Goal: Task Accomplishment & Management: Manage account settings

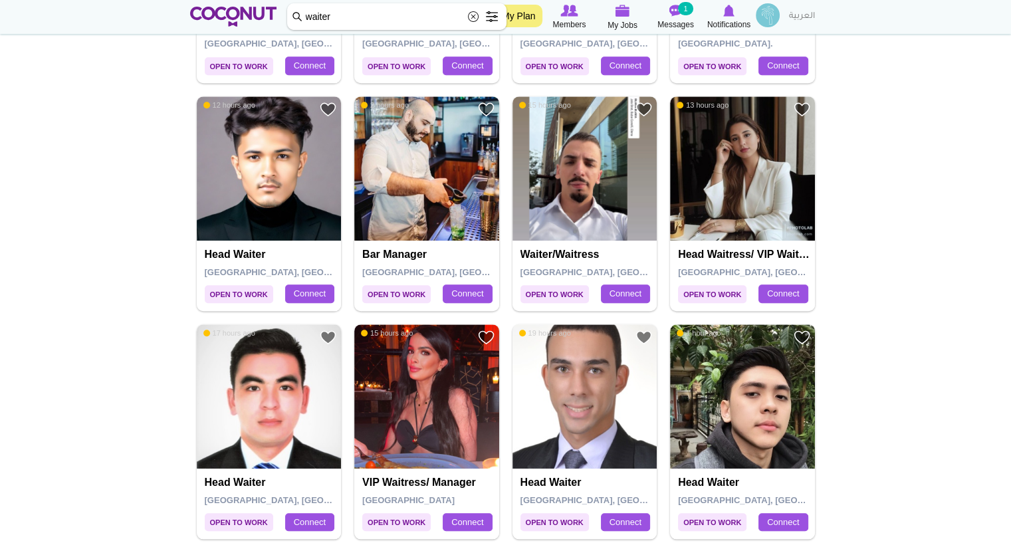
scroll to position [1101, 0]
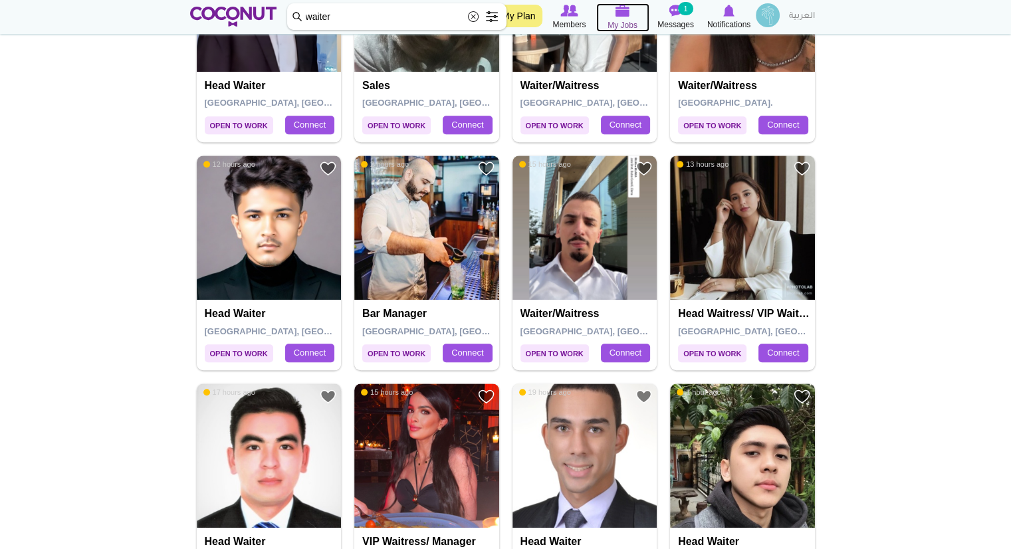
click at [633, 15] on icon at bounding box center [622, 10] width 53 height 15
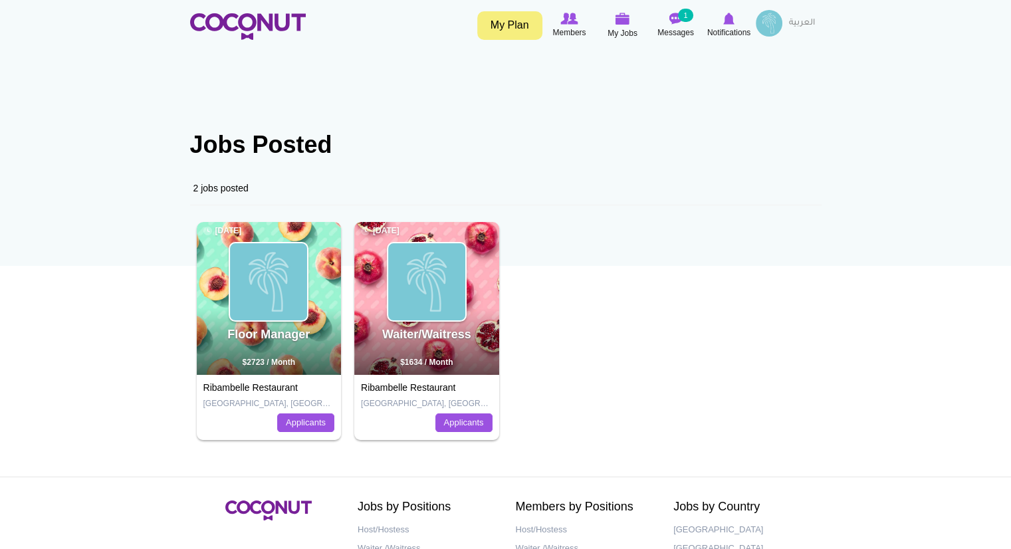
click at [432, 379] on div "Ribambelle Restaurant Dubai, United Arab Emirates Applicants" at bounding box center [426, 407] width 145 height 65
click at [441, 332] on link "Waiter/Waitress" at bounding box center [426, 334] width 89 height 13
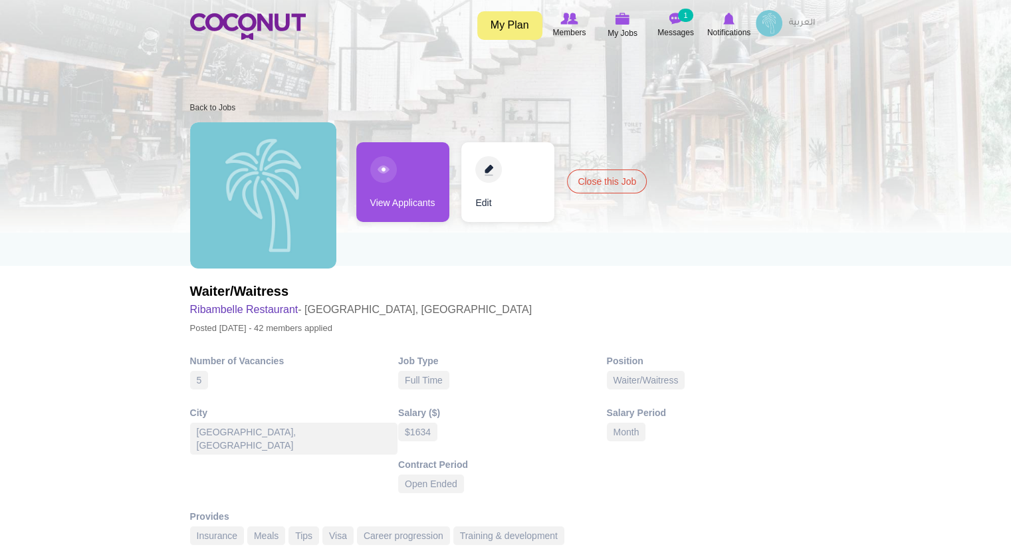
click at [420, 207] on link "View Applicants" at bounding box center [402, 182] width 93 height 80
click at [396, 192] on link "View Applicants" at bounding box center [402, 182] width 93 height 80
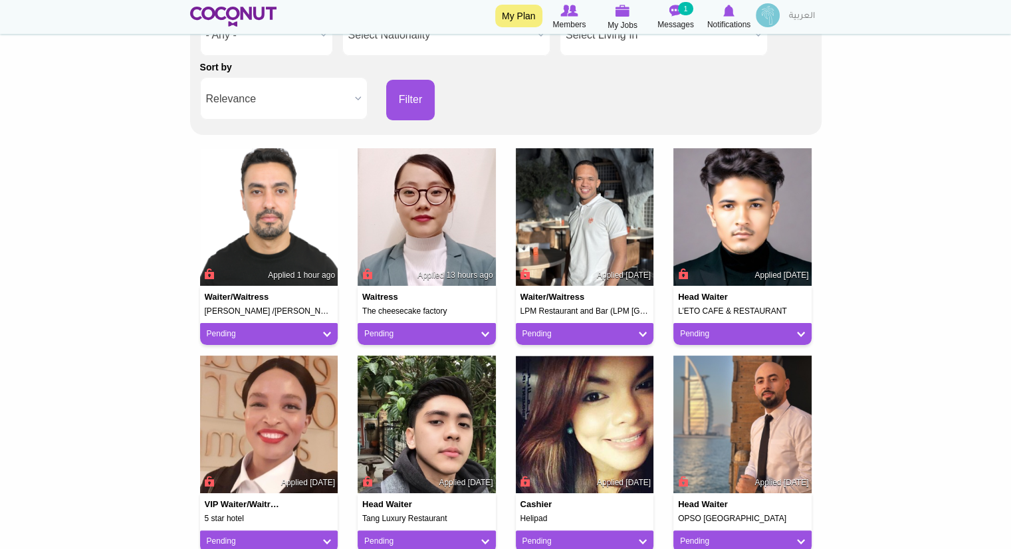
scroll to position [238, 0]
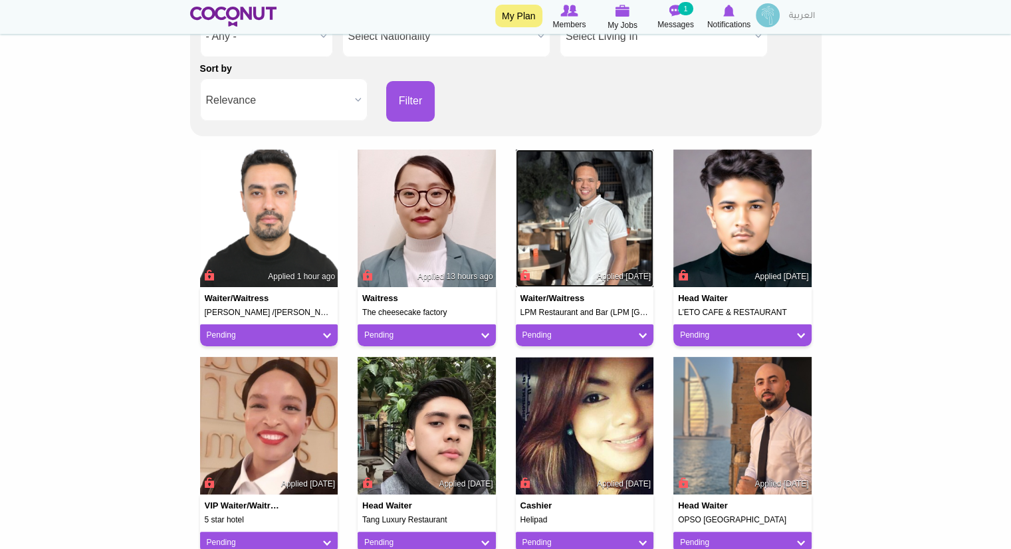
click at [585, 243] on img at bounding box center [585, 219] width 138 height 138
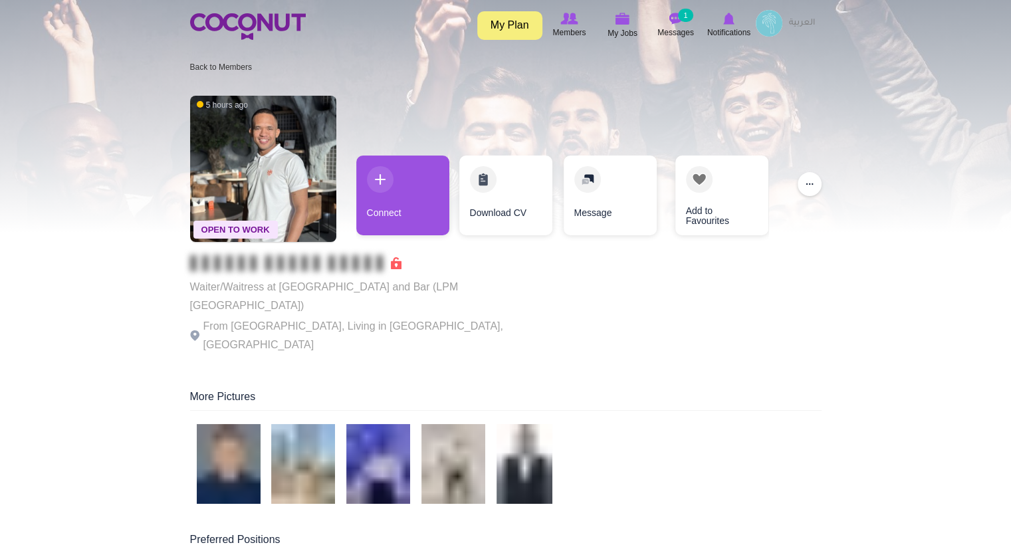
drag, startPoint x: 0, startPoint y: 0, endPoint x: 508, endPoint y: 317, distance: 598.6
click at [508, 317] on div "Open To Work 5 hours ago Waiter/Waitress at LPM Restaurant and Bar (LPM Dubai) …" at bounding box center [506, 226] width 632 height 274
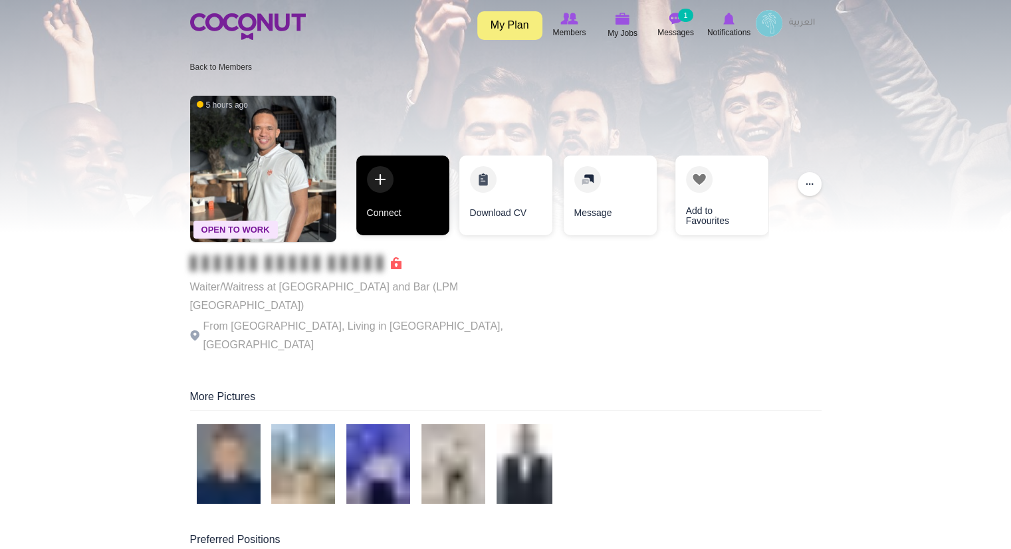
click at [405, 221] on link "Connect" at bounding box center [402, 196] width 93 height 80
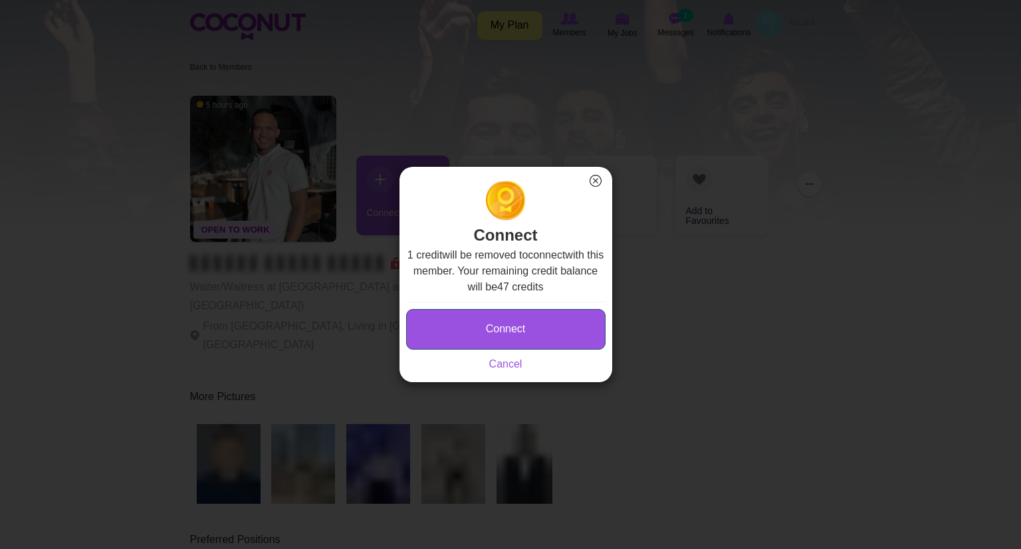
click at [492, 329] on button "Connect" at bounding box center [505, 329] width 199 height 41
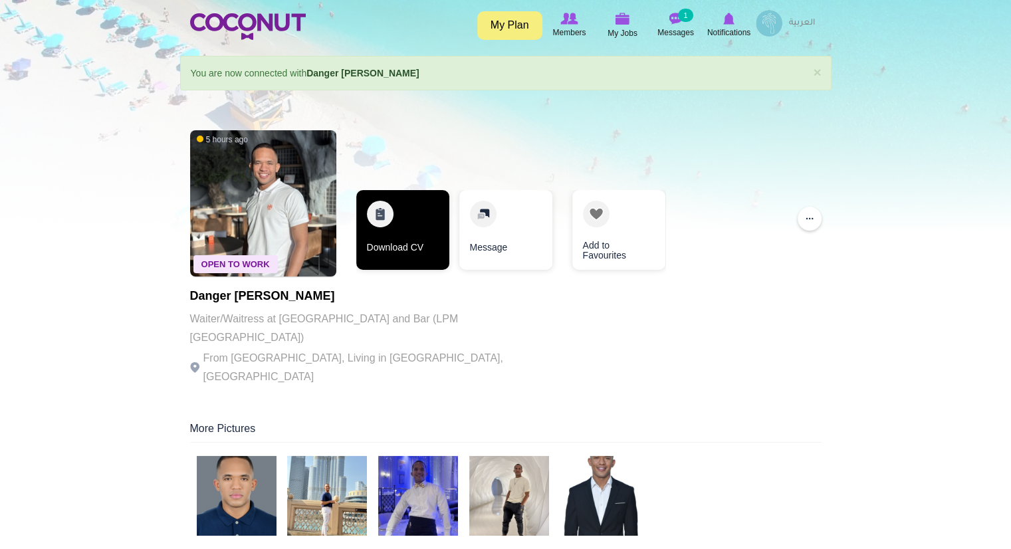
click at [431, 237] on link "Download CV" at bounding box center [402, 230] width 93 height 80
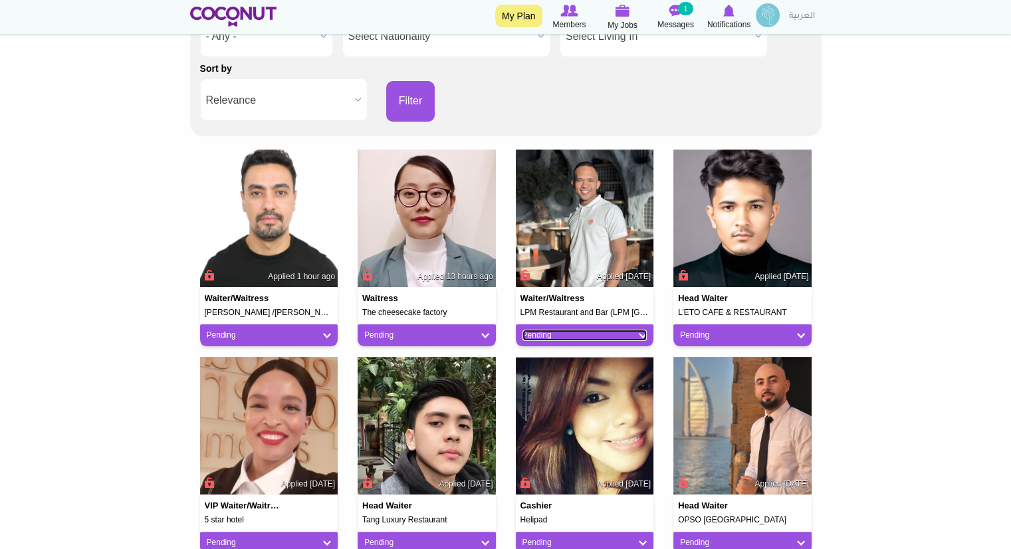
click at [644, 337] on link "Pending" at bounding box center [585, 335] width 125 height 11
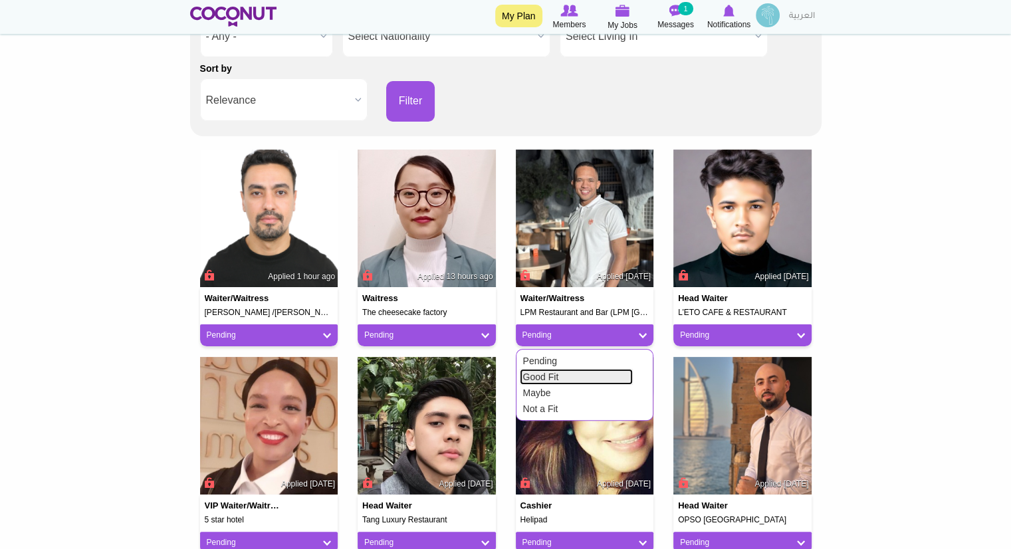
click at [571, 377] on link "Good Fit" at bounding box center [576, 377] width 113 height 16
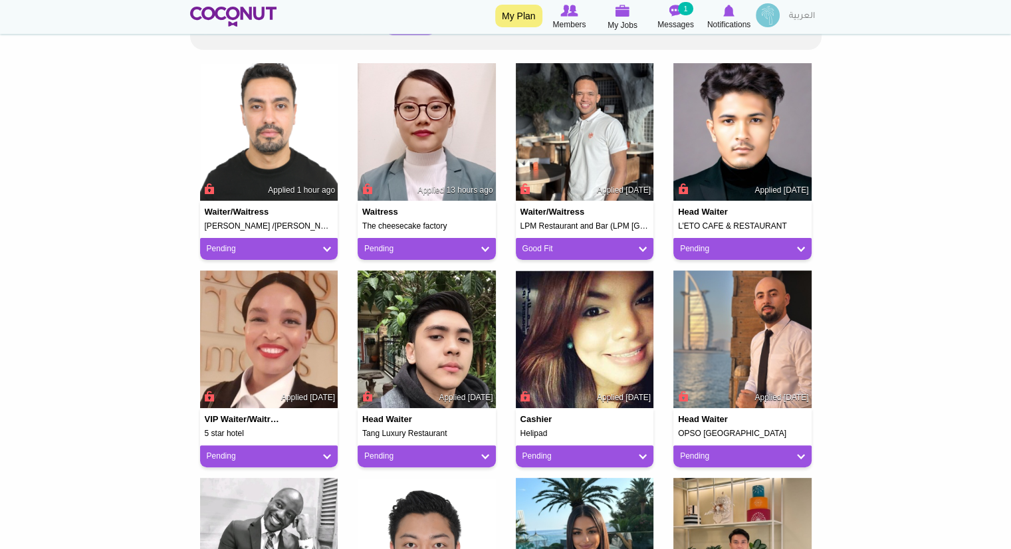
scroll to position [334, 0]
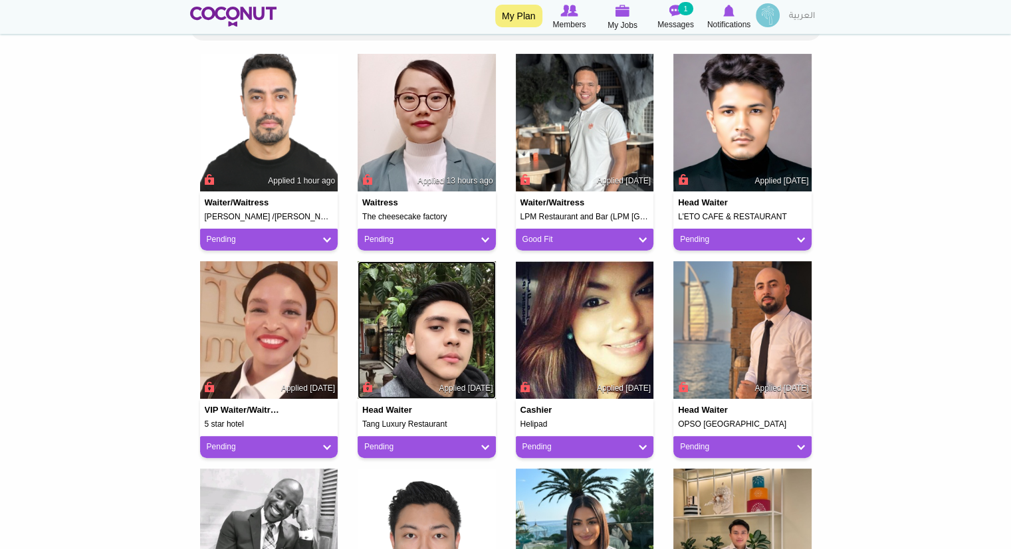
click at [421, 336] on img at bounding box center [427, 330] width 138 height 138
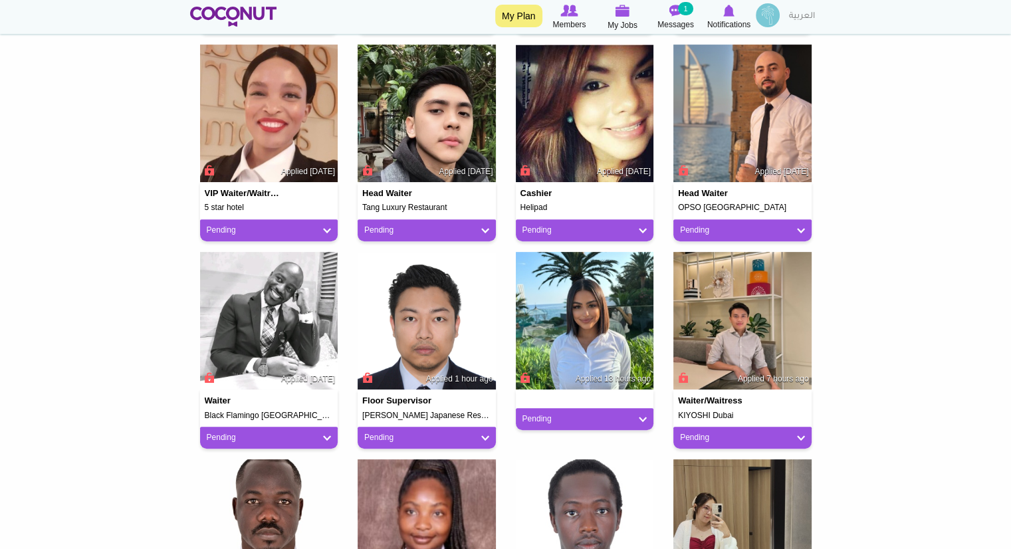
scroll to position [568, 0]
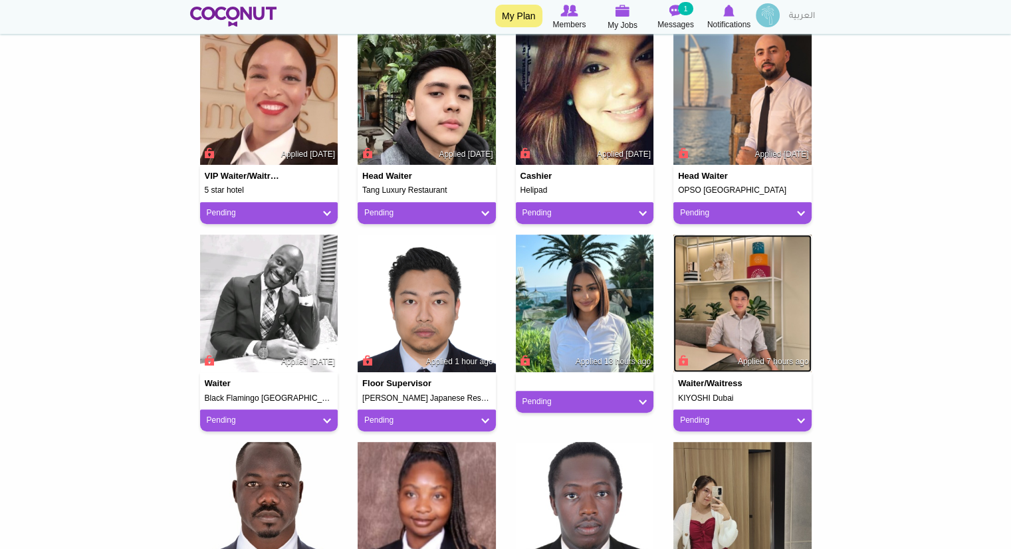
click at [767, 334] on img at bounding box center [743, 304] width 138 height 138
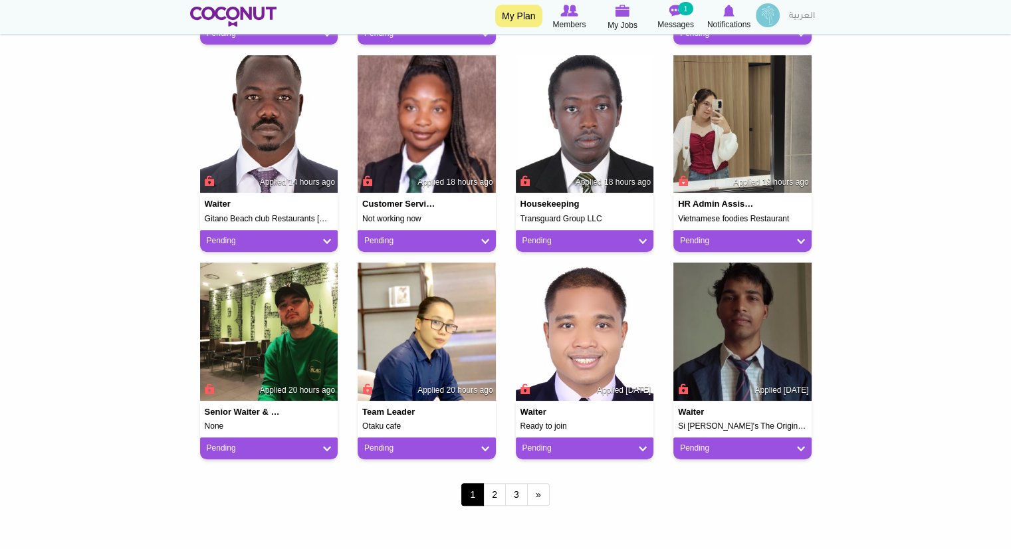
scroll to position [943, 0]
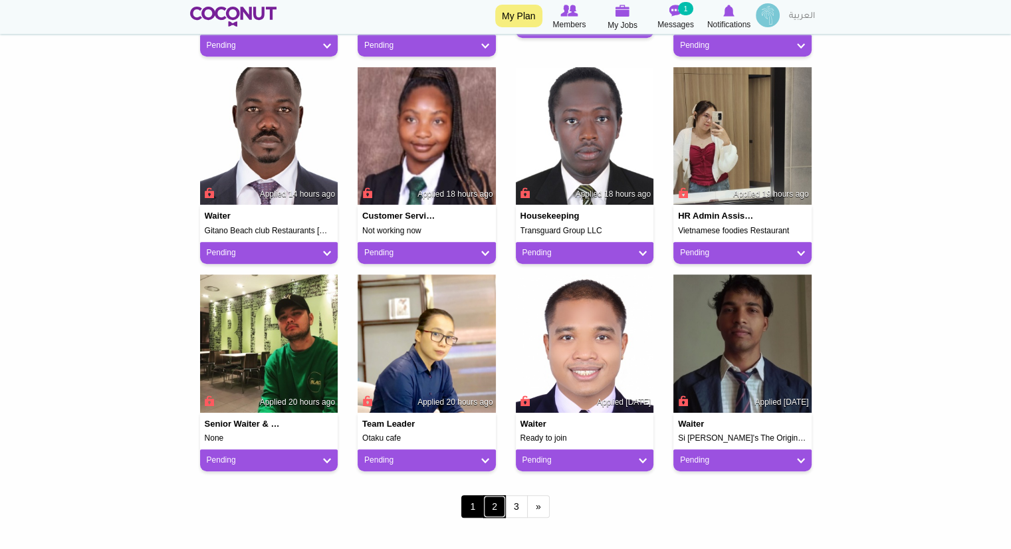
click at [499, 515] on link "2" at bounding box center [494, 506] width 23 height 23
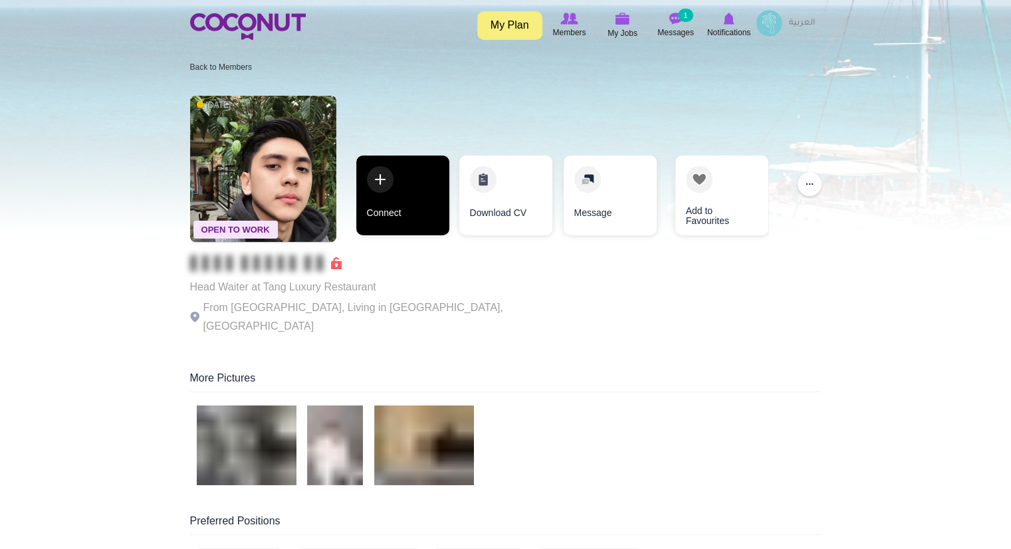
click at [422, 211] on link "Connect" at bounding box center [402, 196] width 93 height 80
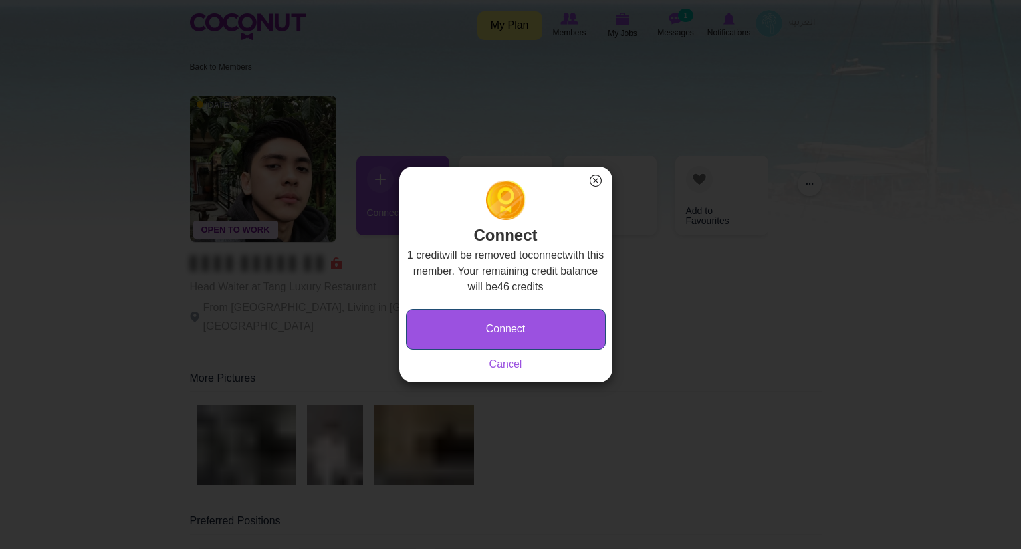
click at [496, 332] on button "Connect" at bounding box center [505, 329] width 199 height 41
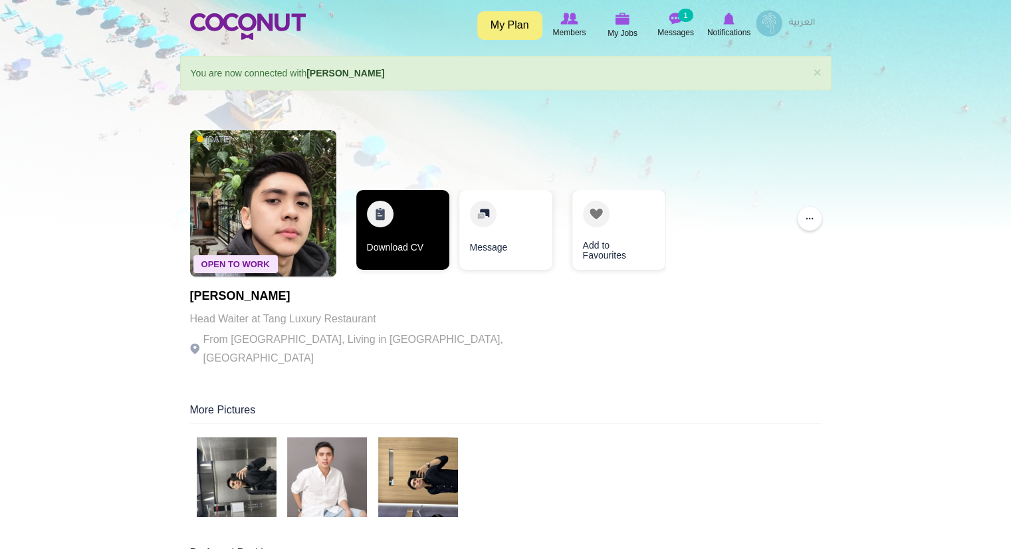
click at [391, 226] on link "Download CV" at bounding box center [402, 230] width 93 height 80
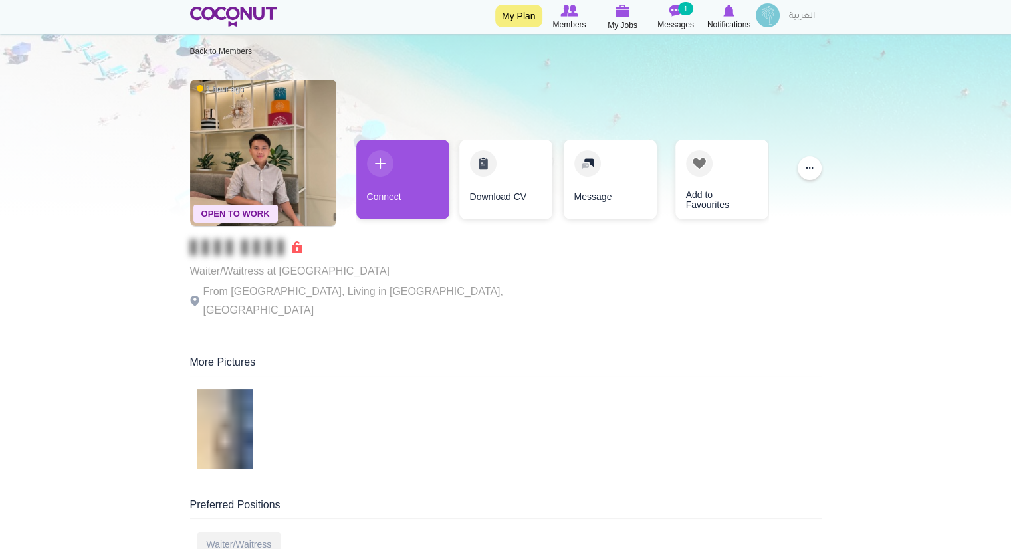
scroll to position [15, 0]
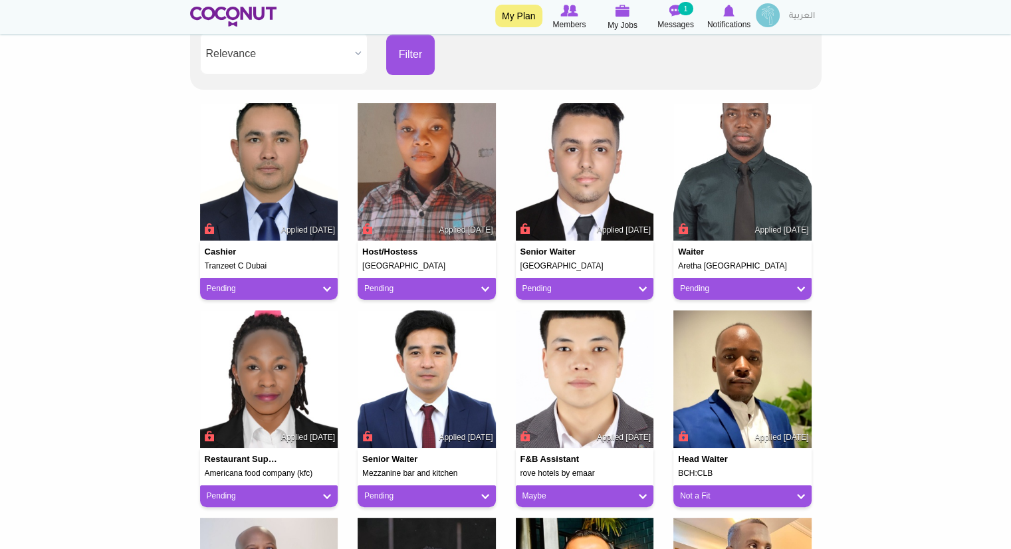
scroll to position [289, 0]
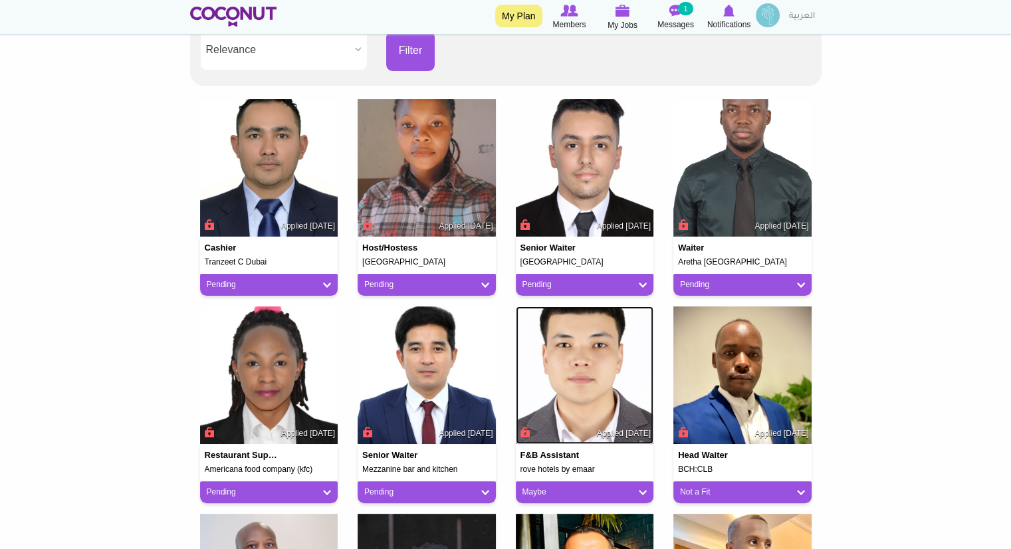
click at [581, 426] on img at bounding box center [585, 376] width 138 height 138
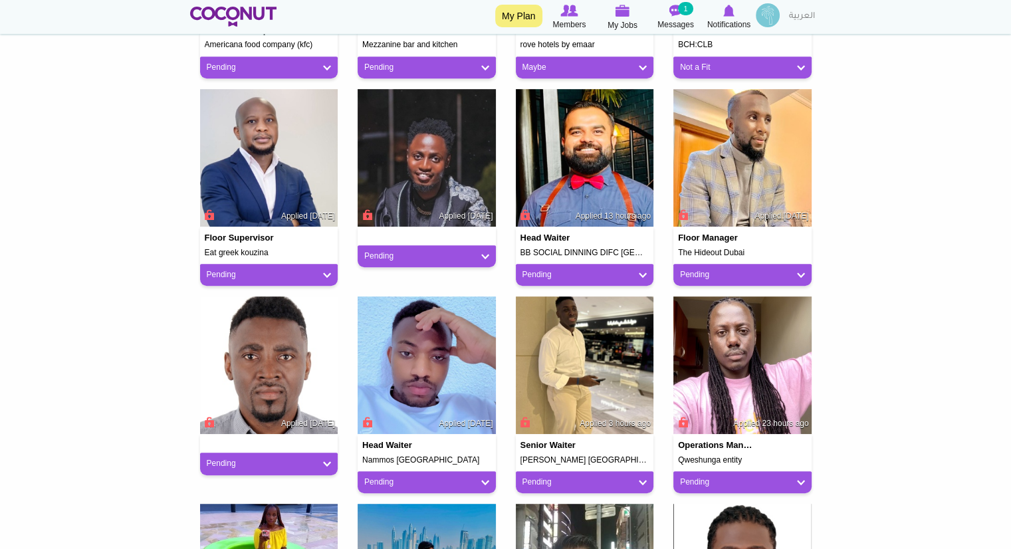
scroll to position [707, 0]
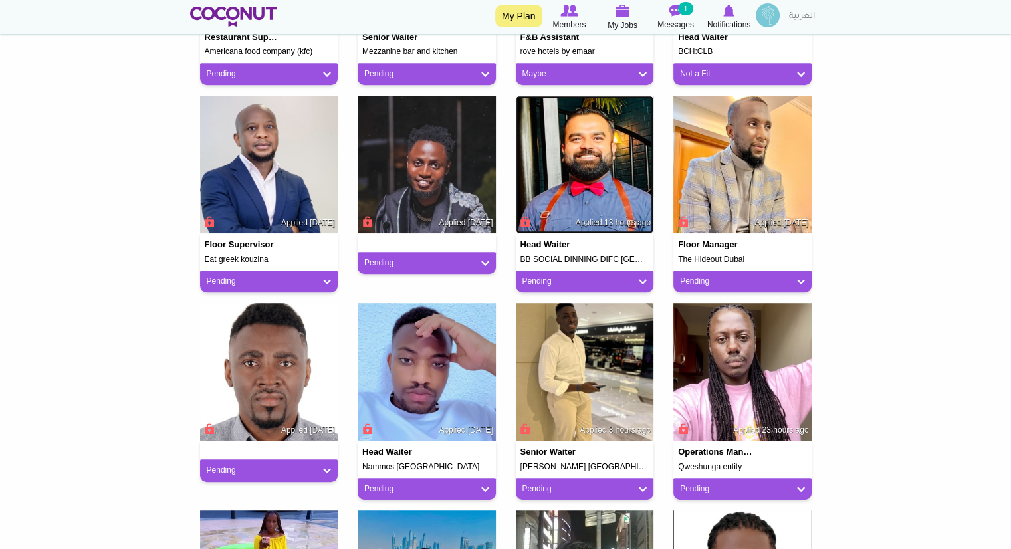
click at [598, 197] on img at bounding box center [585, 165] width 138 height 138
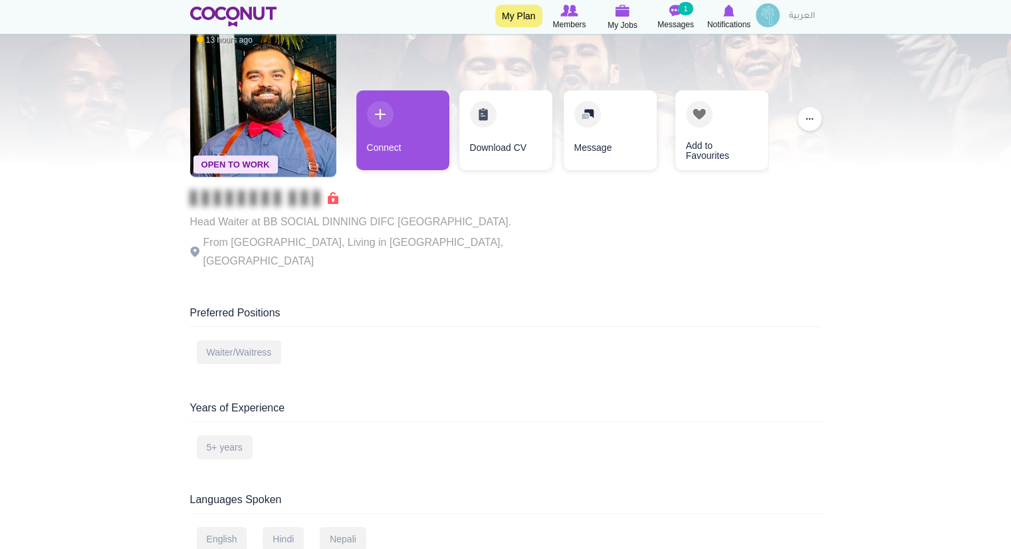
scroll to position [60, 0]
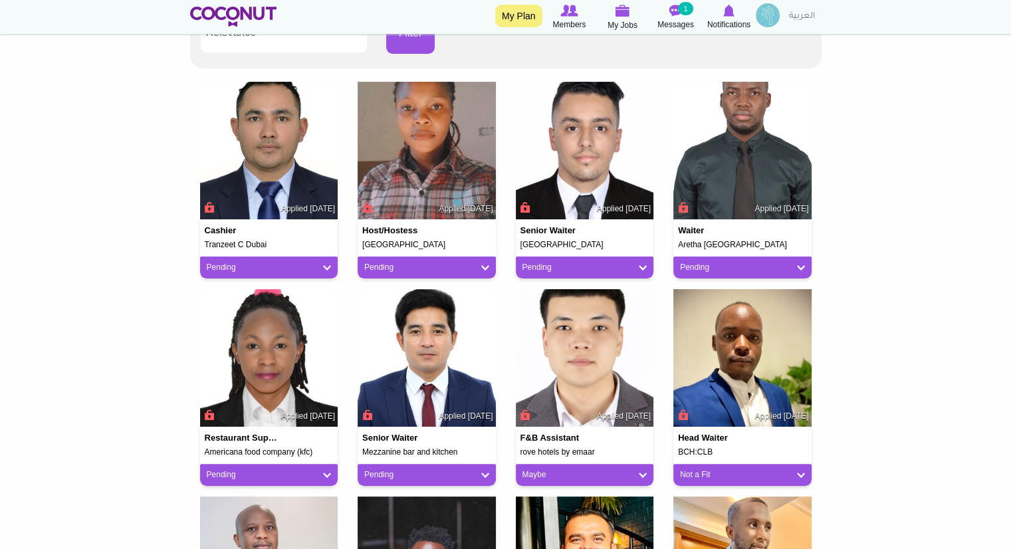
scroll to position [298, 0]
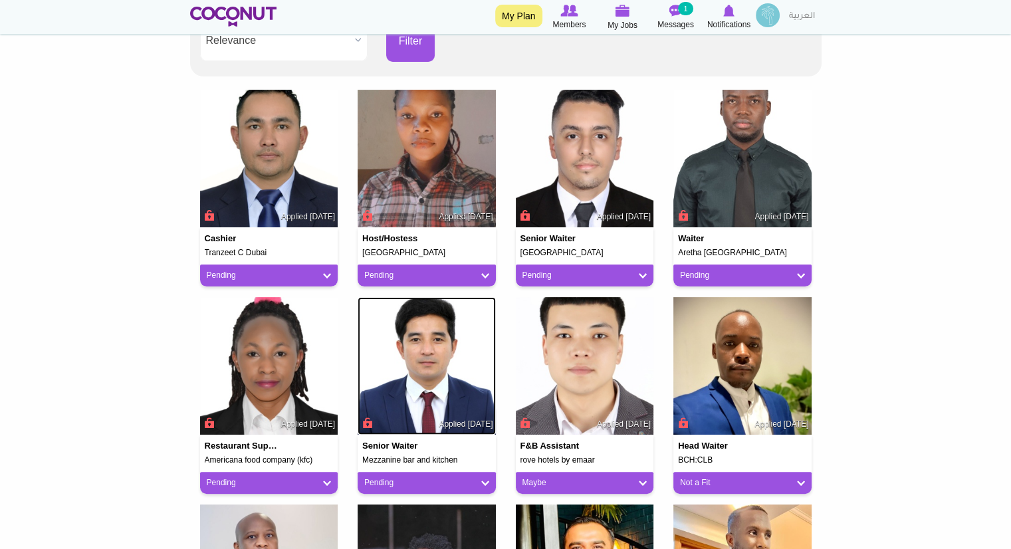
click at [439, 410] on img at bounding box center [427, 366] width 138 height 138
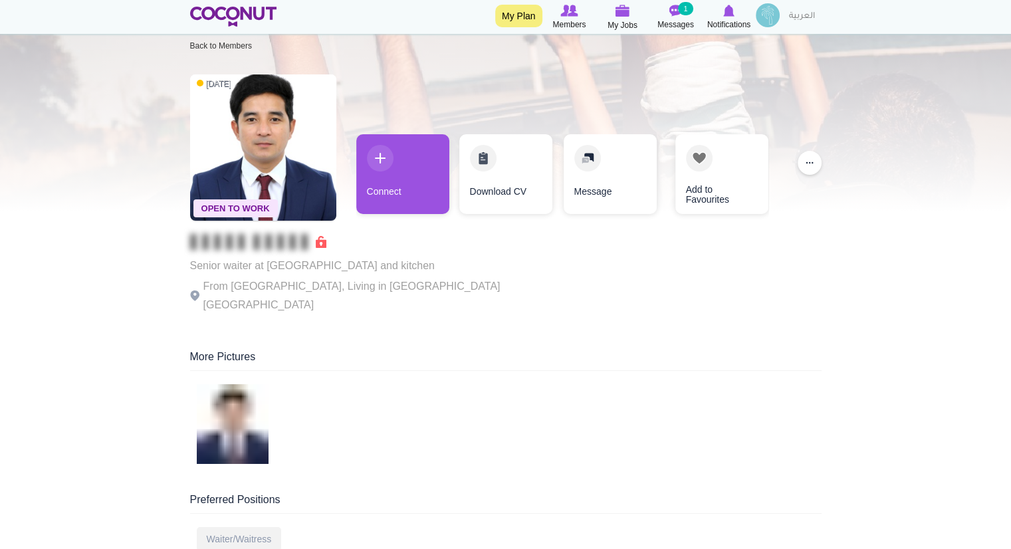
scroll to position [17, 0]
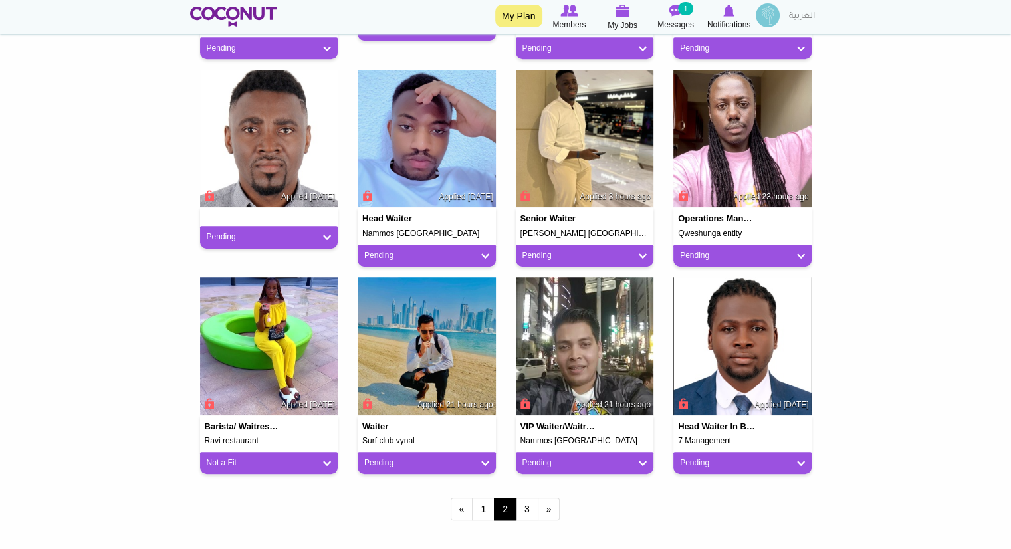
scroll to position [1087, 0]
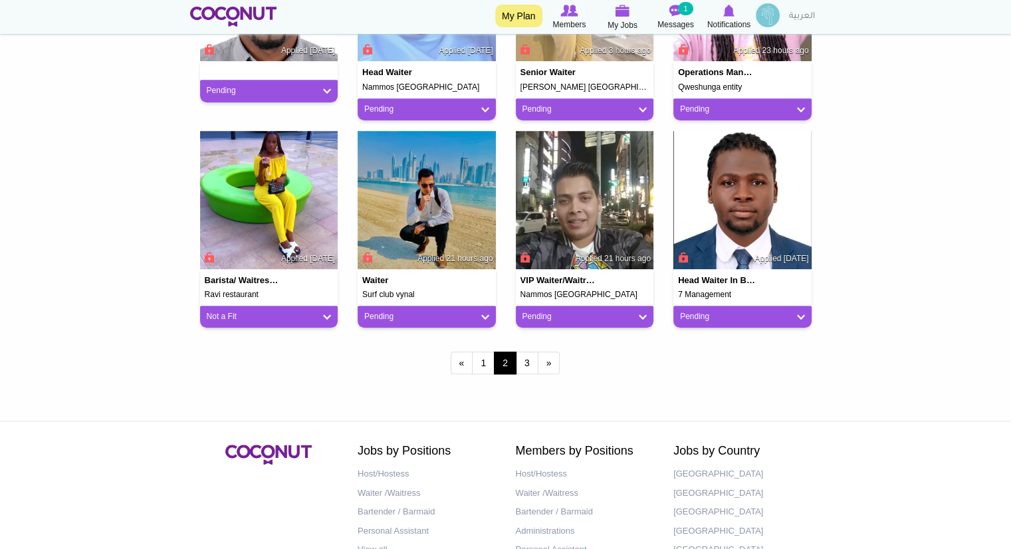
click at [590, 276] on h4 "VIP Waiter/Waitress" at bounding box center [559, 280] width 77 height 9
click at [589, 247] on img at bounding box center [585, 200] width 138 height 138
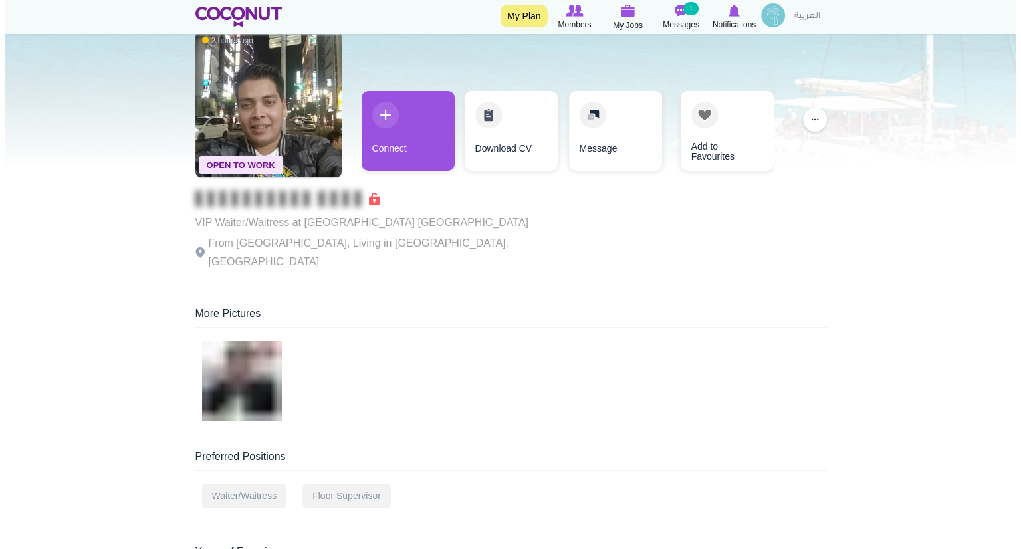
scroll to position [59, 0]
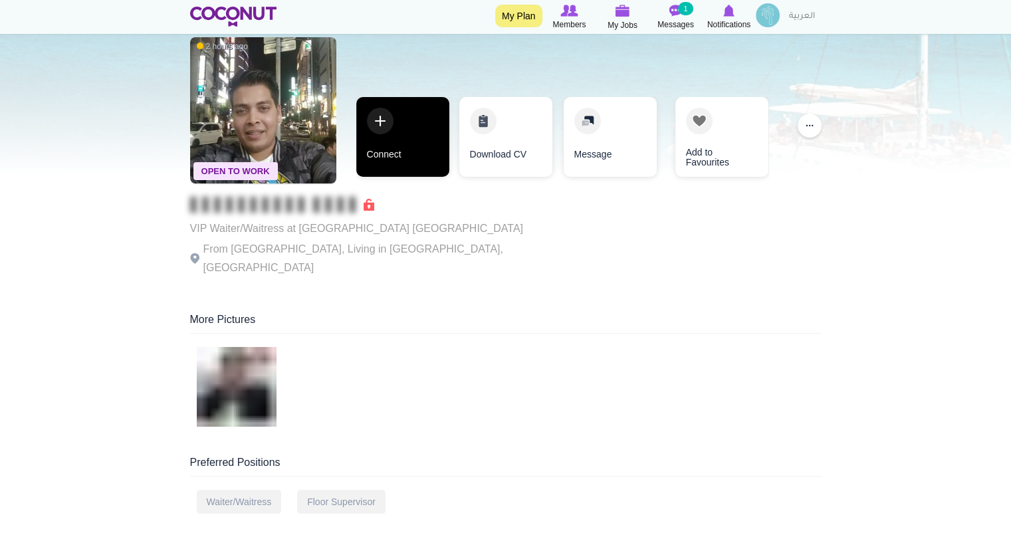
click at [404, 143] on link "Connect" at bounding box center [402, 137] width 93 height 80
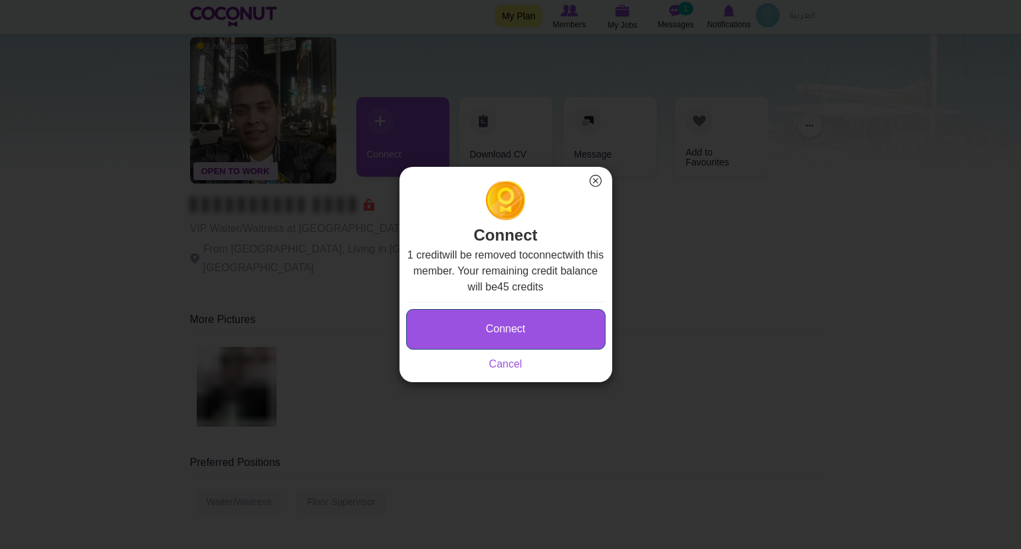
click at [533, 340] on button "Connect" at bounding box center [505, 329] width 199 height 41
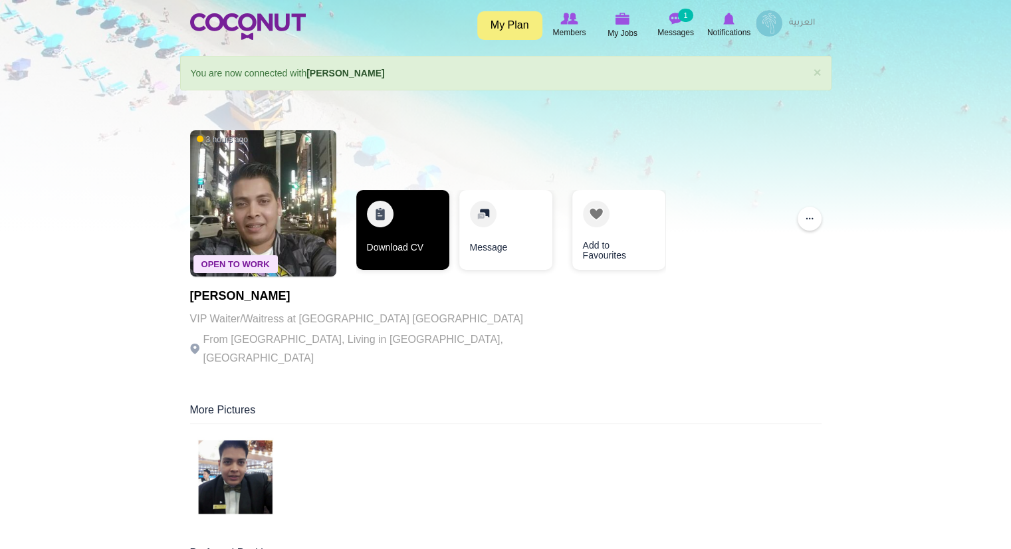
click at [389, 224] on link "Download CV" at bounding box center [402, 230] width 93 height 80
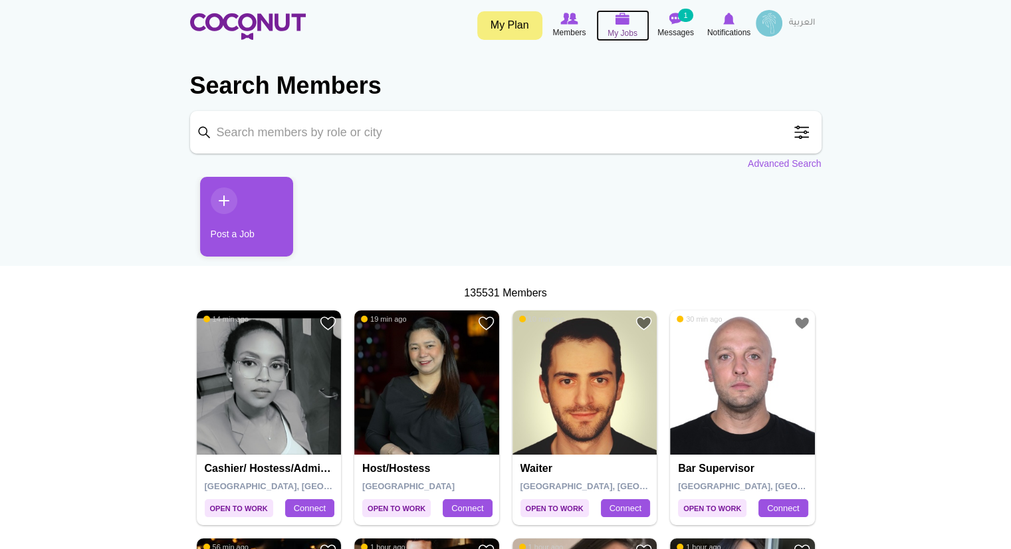
click at [633, 27] on span "My Jobs" at bounding box center [623, 33] width 30 height 13
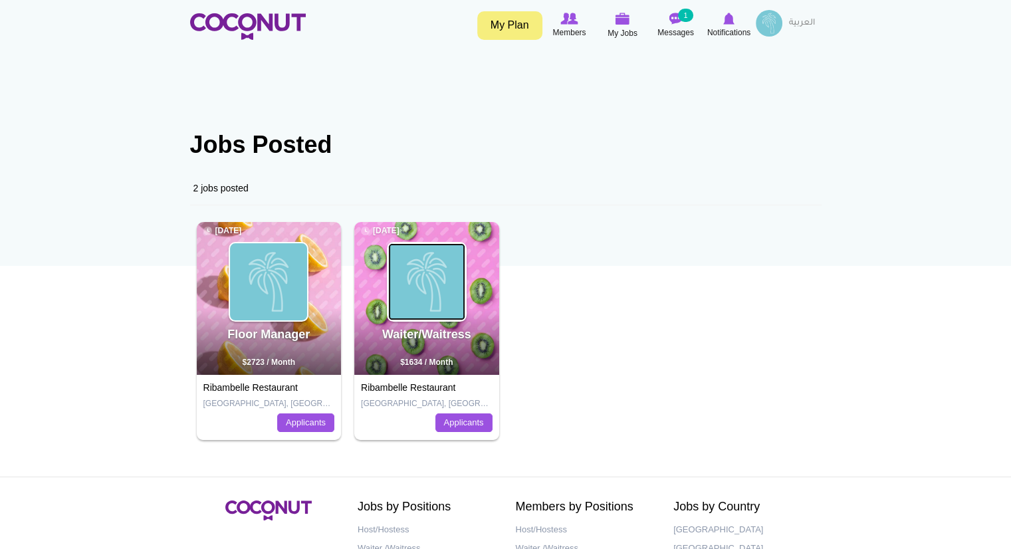
click at [449, 301] on img at bounding box center [426, 281] width 77 height 77
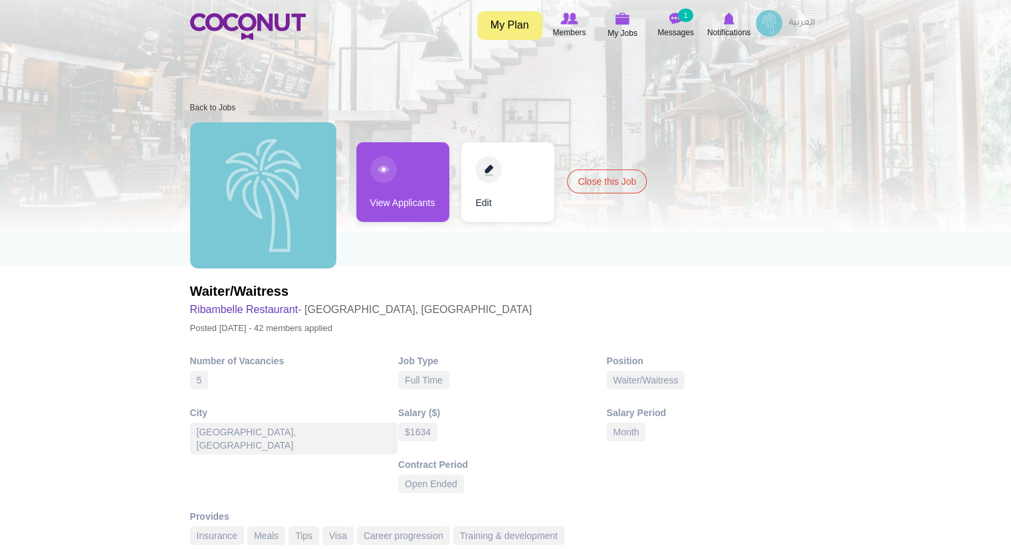
click at [400, 201] on link "View Applicants" at bounding box center [402, 182] width 93 height 80
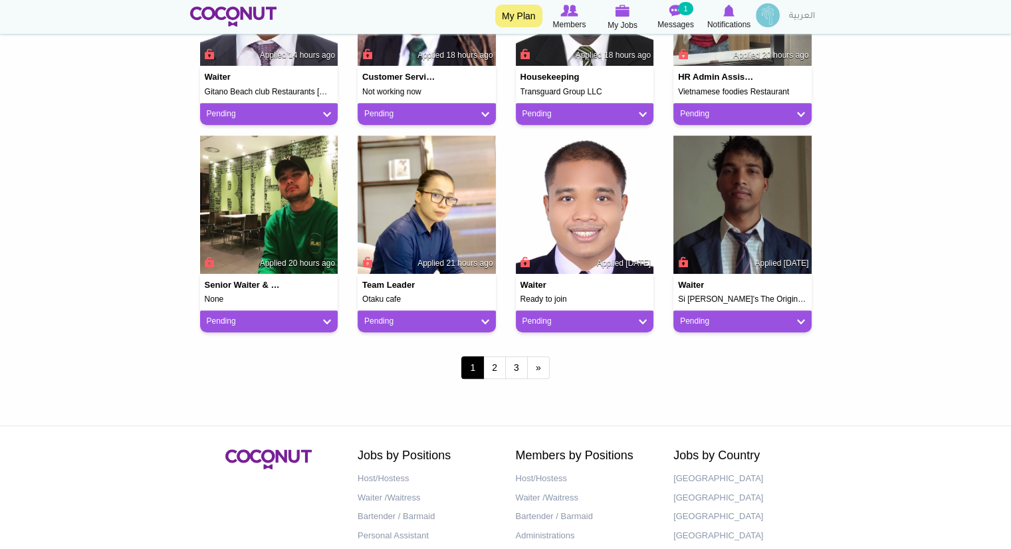
scroll to position [1099, 0]
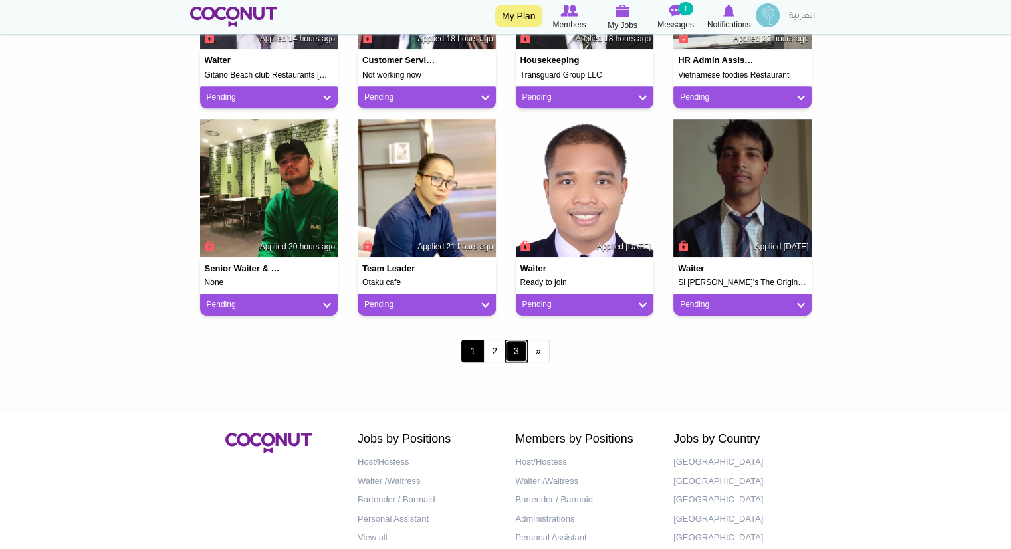
click at [521, 347] on link "3" at bounding box center [516, 351] width 23 height 23
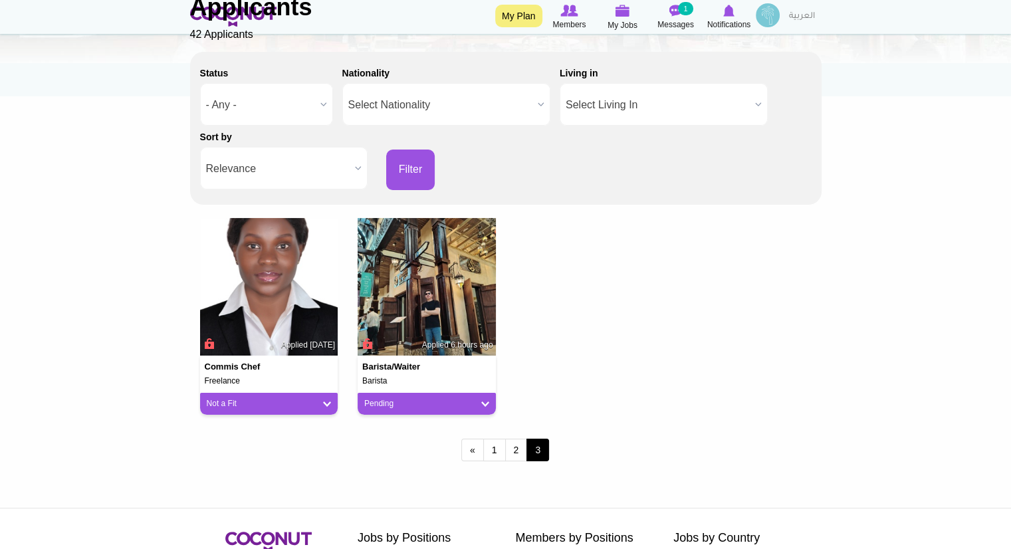
scroll to position [178, 0]
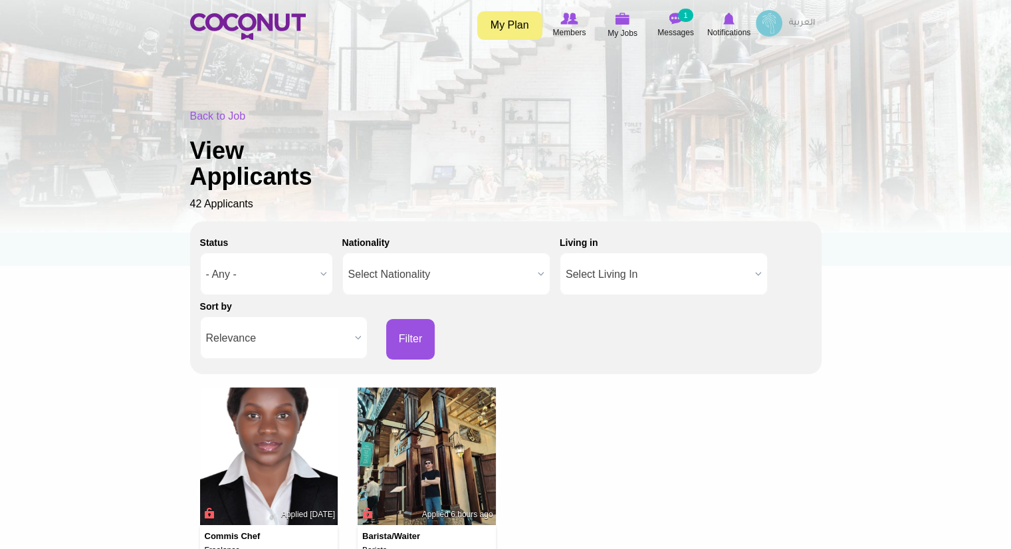
click at [525, 25] on link "My Plan" at bounding box center [509, 25] width 65 height 29
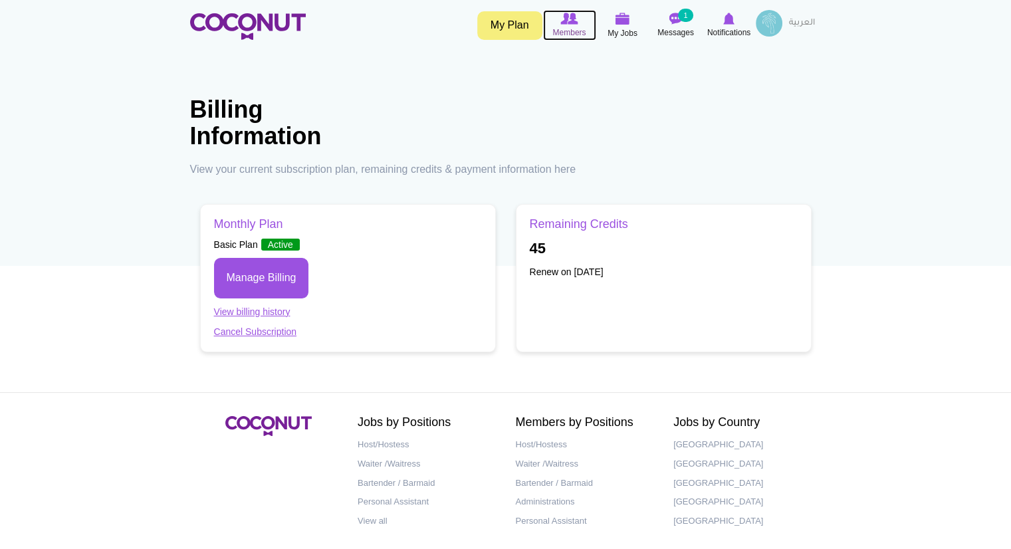
click at [559, 33] on span "Members" at bounding box center [569, 32] width 33 height 13
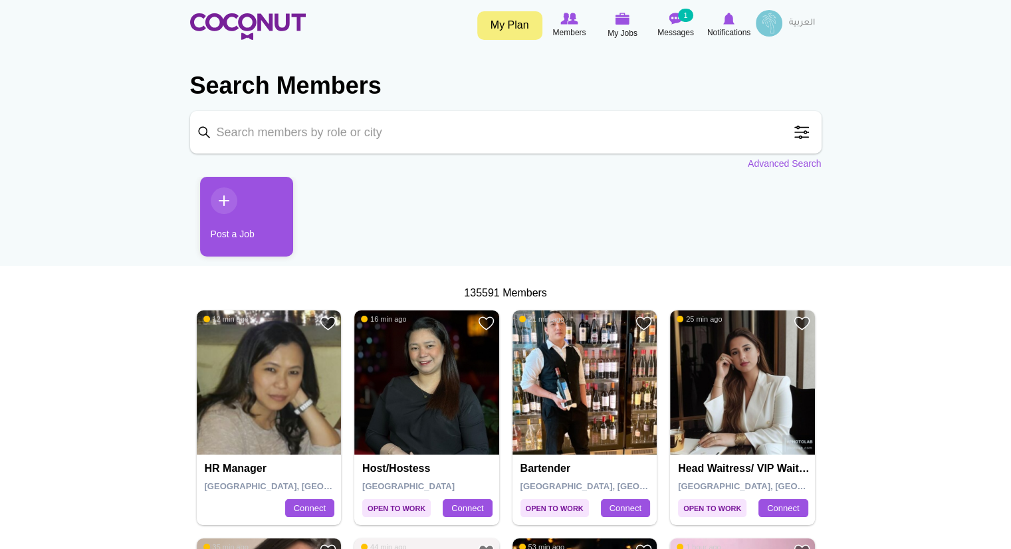
click at [364, 134] on input "Keyword" at bounding box center [506, 132] width 632 height 43
type input "Waiter"
click button "Search" at bounding box center [0, 0] width 0 height 0
click at [620, 120] on input "Waiter" at bounding box center [506, 132] width 632 height 43
click button "Search" at bounding box center [0, 0] width 0 height 0
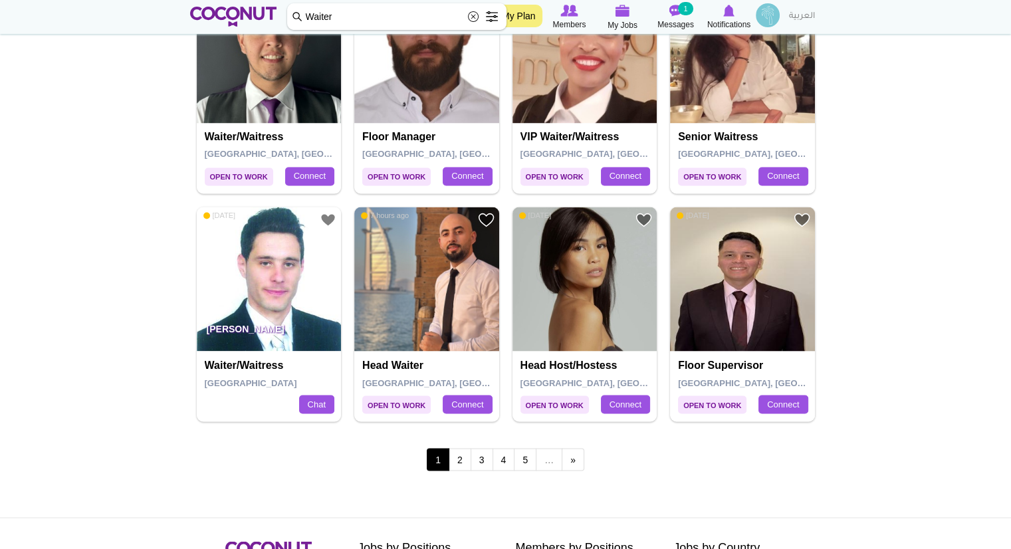
scroll to position [2147, 0]
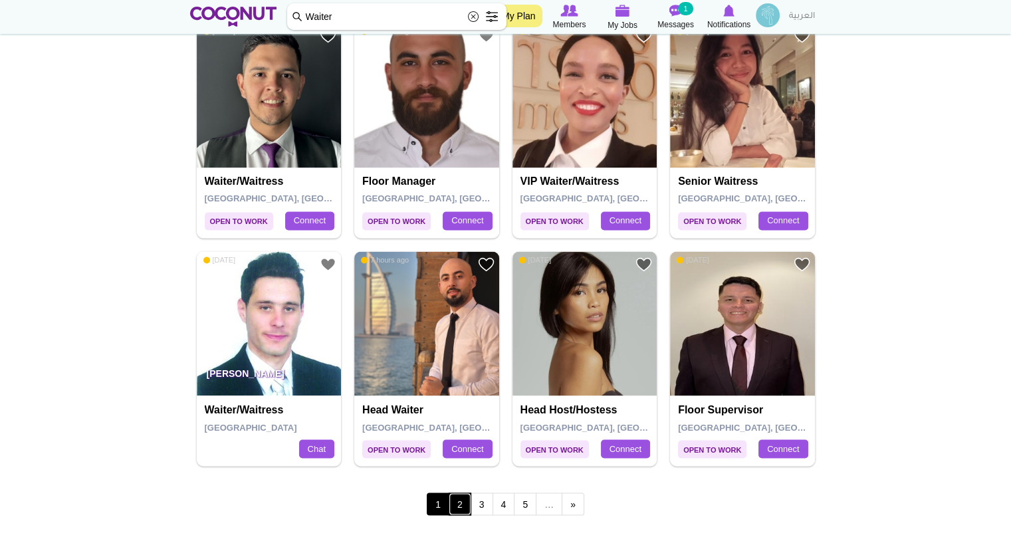
click at [458, 502] on link "2" at bounding box center [460, 504] width 23 height 23
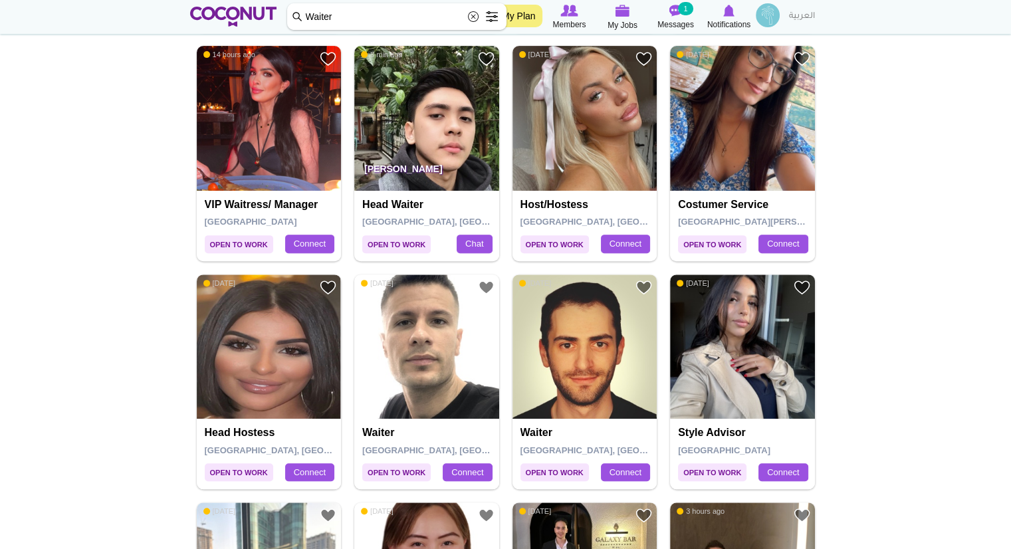
scroll to position [516, 0]
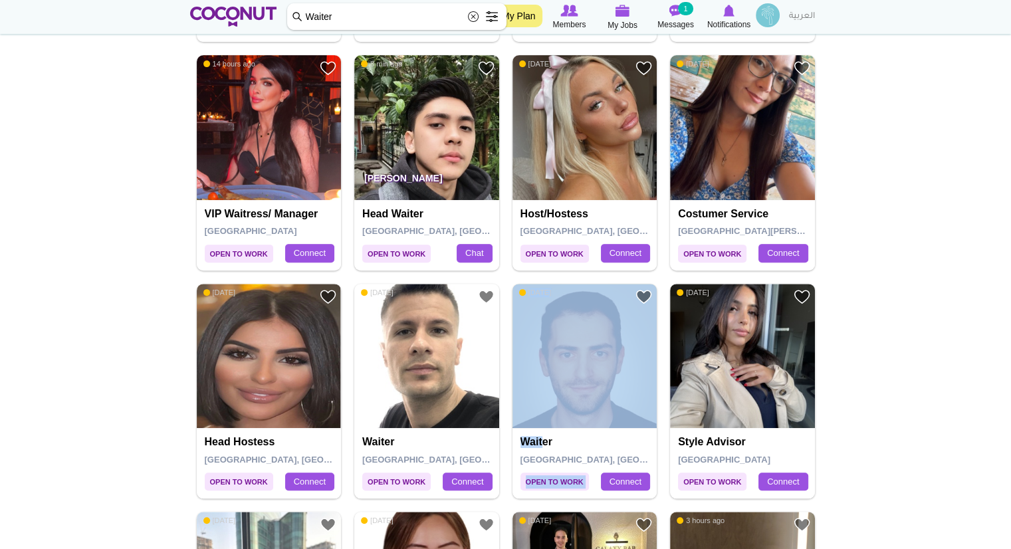
drag, startPoint x: 544, startPoint y: 435, endPoint x: 559, endPoint y: 398, distance: 39.6
click at [559, 398] on div "Add to Favourites Open to Work 1 day ago Waiter Dubai, United Arab Emirates Con…" at bounding box center [585, 391] width 145 height 215
click at [559, 398] on img at bounding box center [585, 356] width 145 height 145
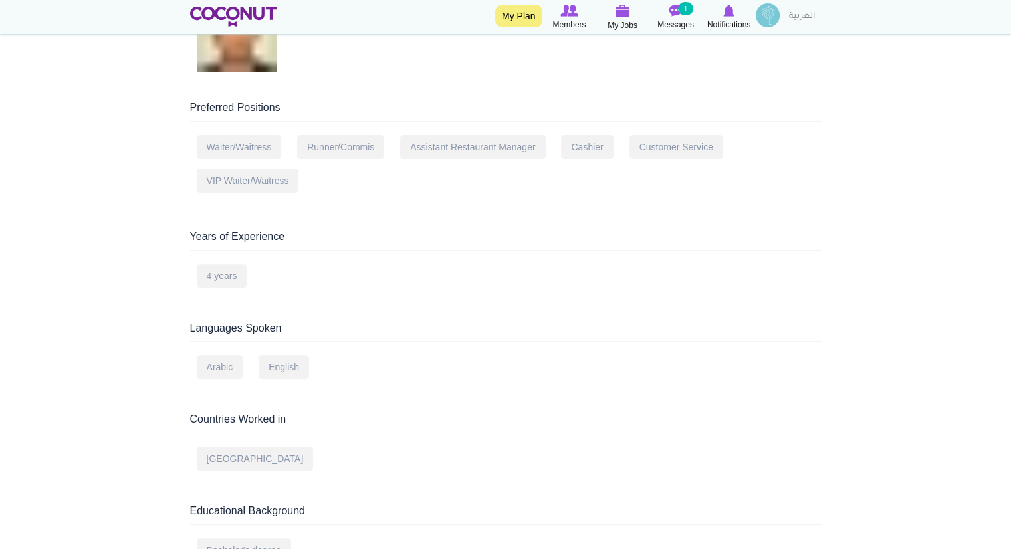
scroll to position [398, 0]
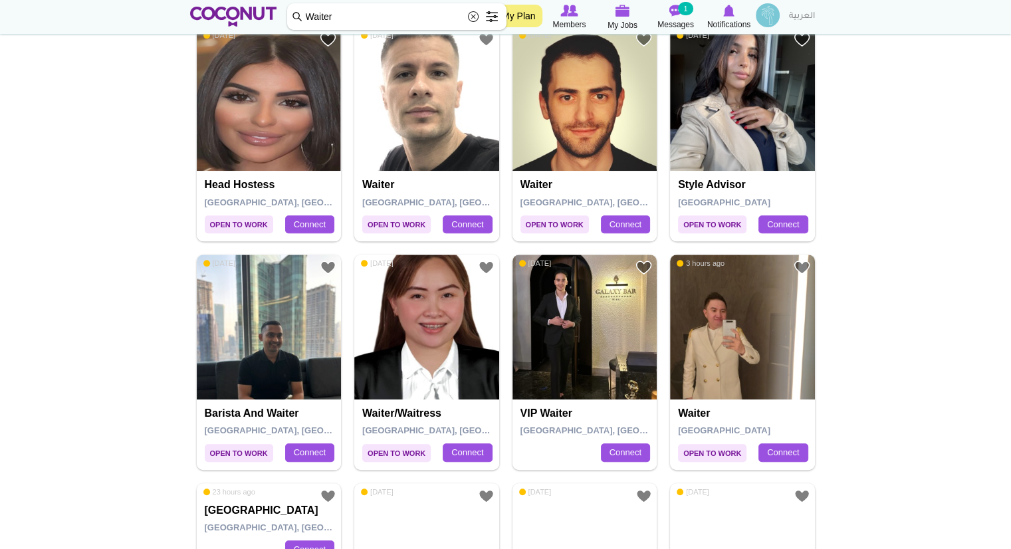
scroll to position [782, 0]
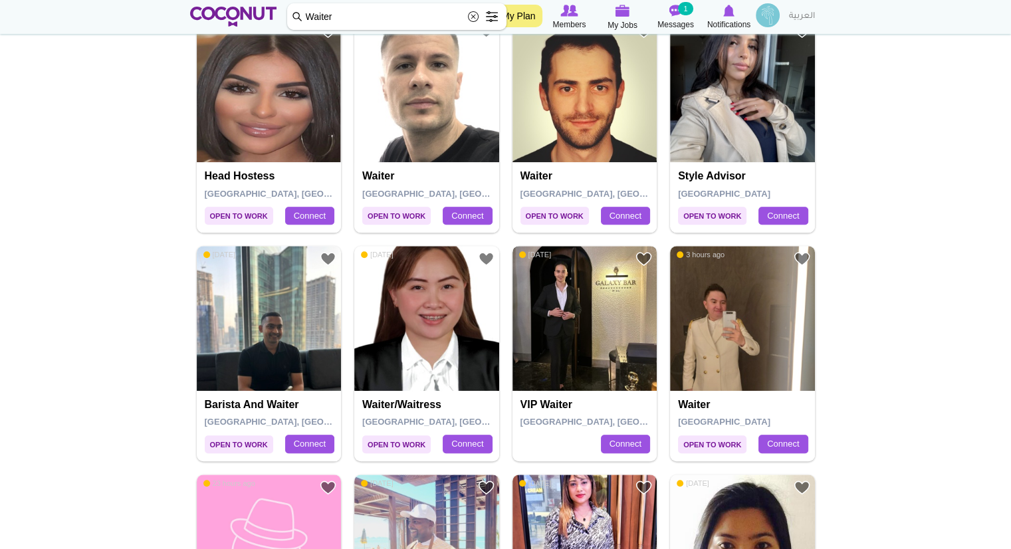
click at [565, 384] on img at bounding box center [585, 318] width 145 height 145
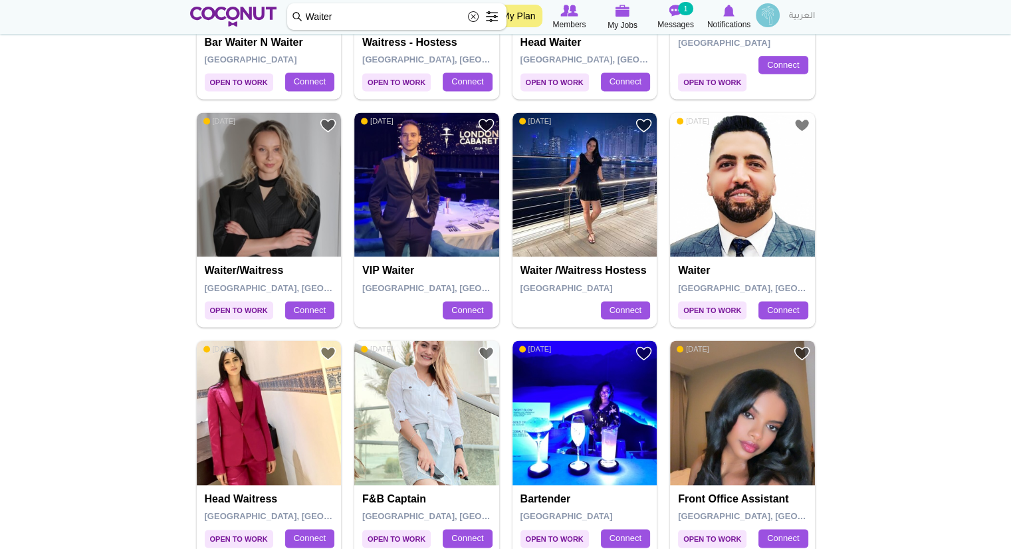
scroll to position [1817, 0]
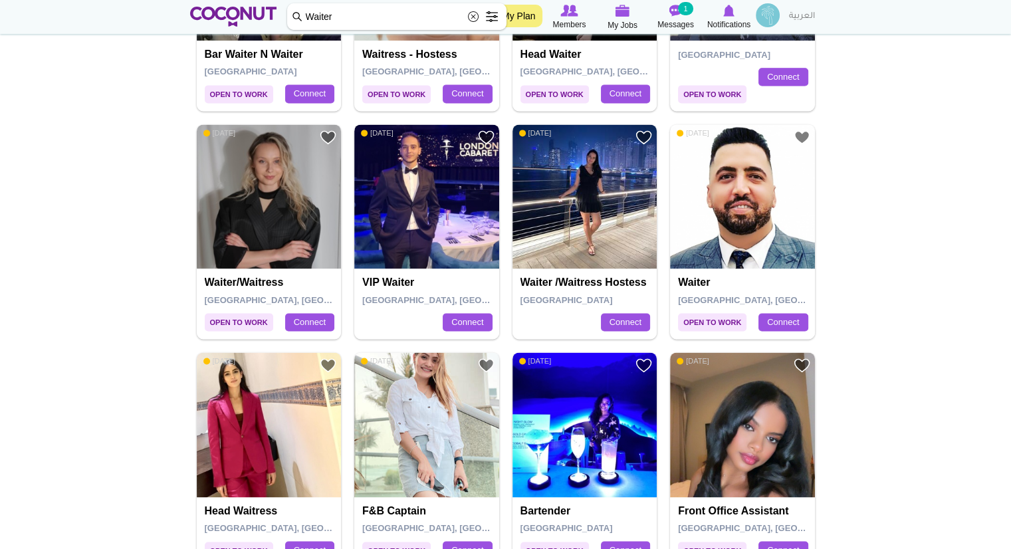
click at [402, 243] on img at bounding box center [426, 196] width 145 height 145
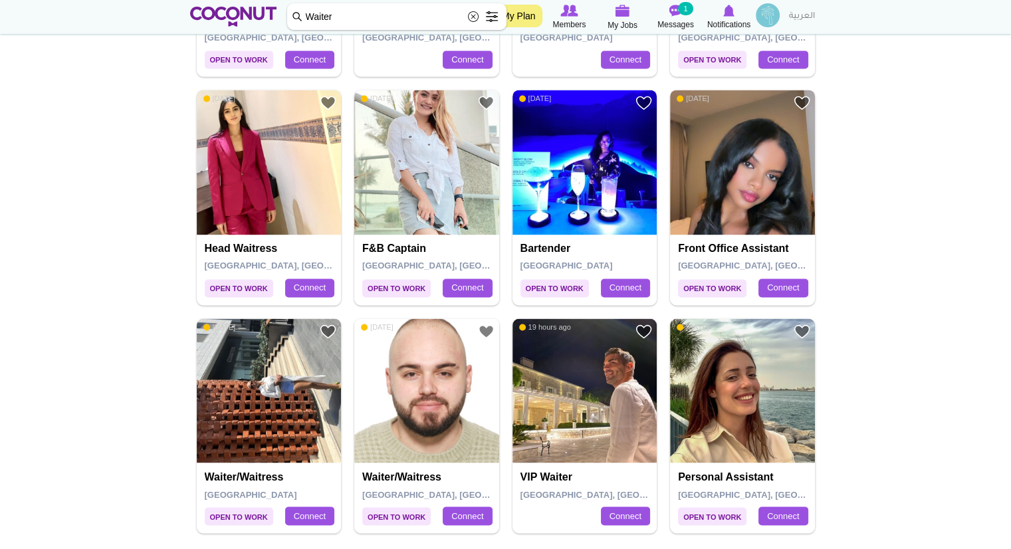
scroll to position [2089, 0]
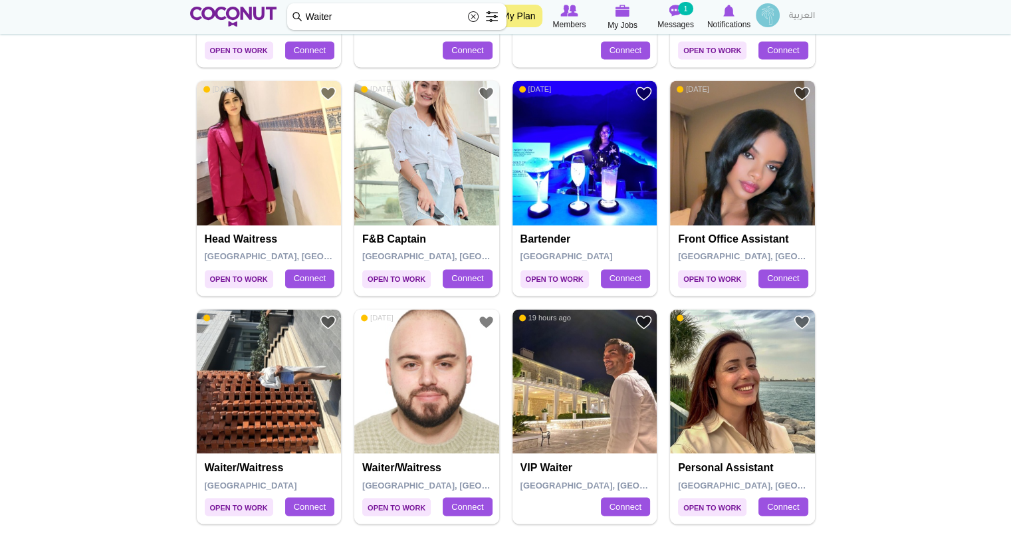
click at [555, 447] on img at bounding box center [585, 381] width 145 height 145
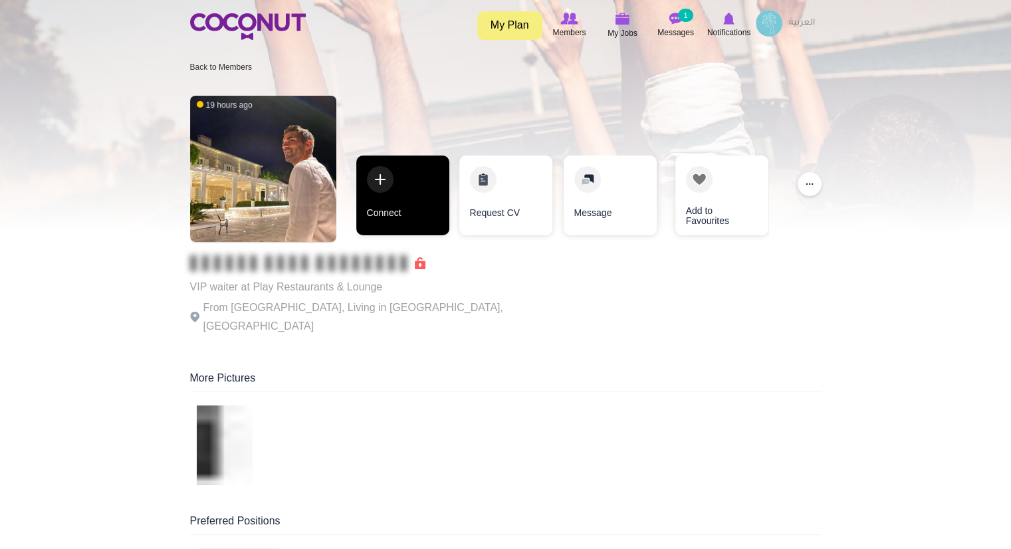
click at [359, 176] on link "Connect" at bounding box center [402, 196] width 93 height 80
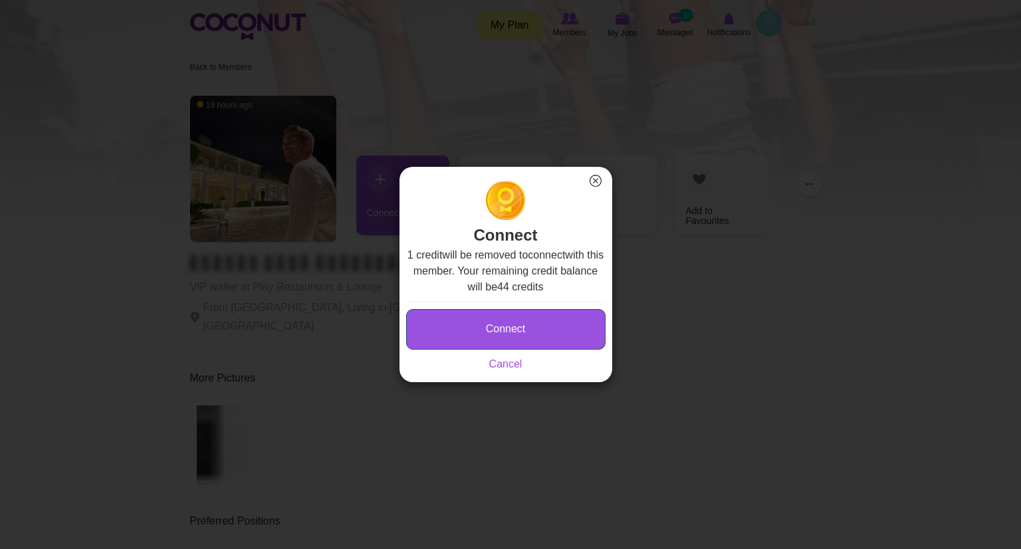
click at [509, 331] on button "Connect" at bounding box center [505, 329] width 199 height 41
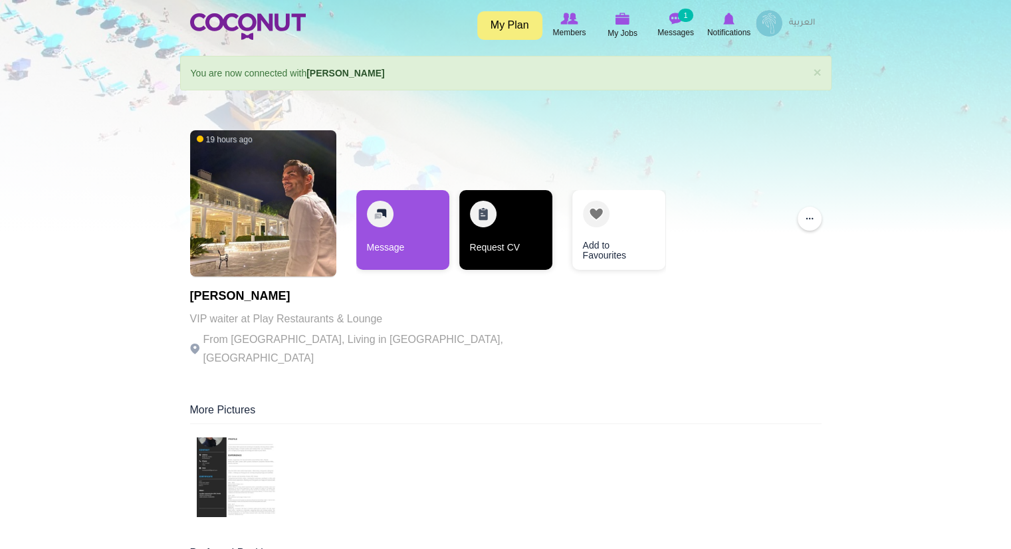
click at [476, 247] on link "Request CV" at bounding box center [505, 230] width 93 height 80
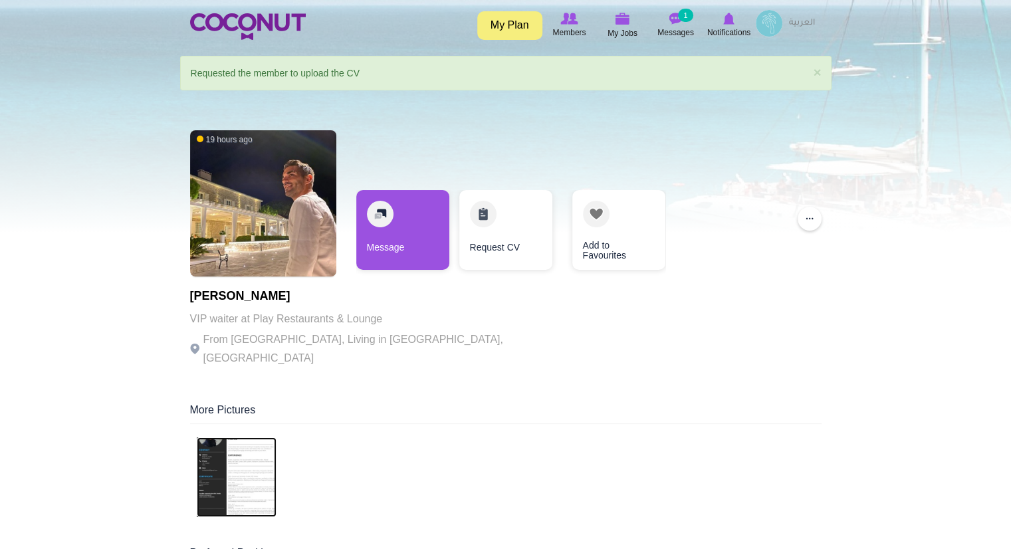
click at [239, 452] on img at bounding box center [237, 478] width 80 height 80
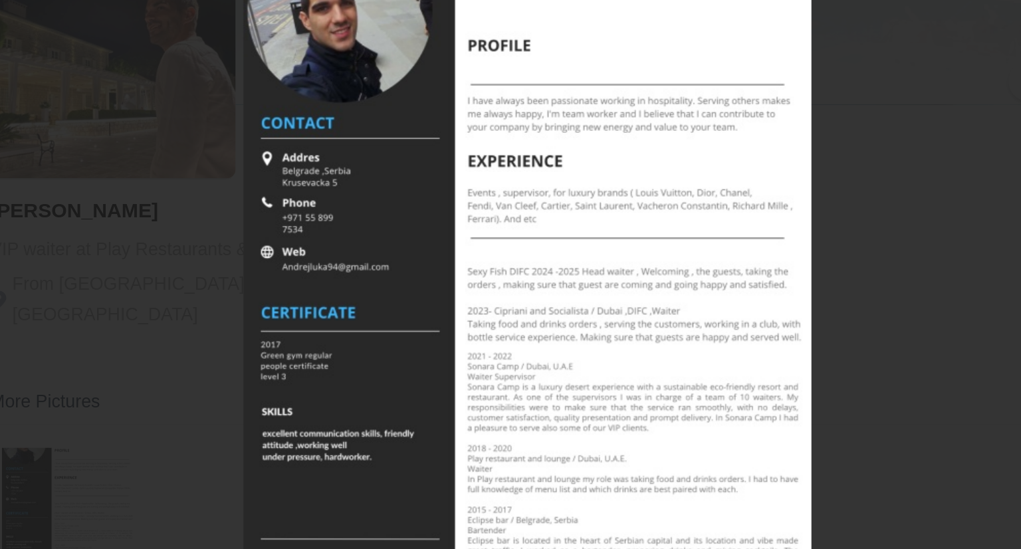
drag, startPoint x: 558, startPoint y: 366, endPoint x: 543, endPoint y: 496, distance: 130.6
click at [519, 466] on img at bounding box center [510, 361] width 339 height 491
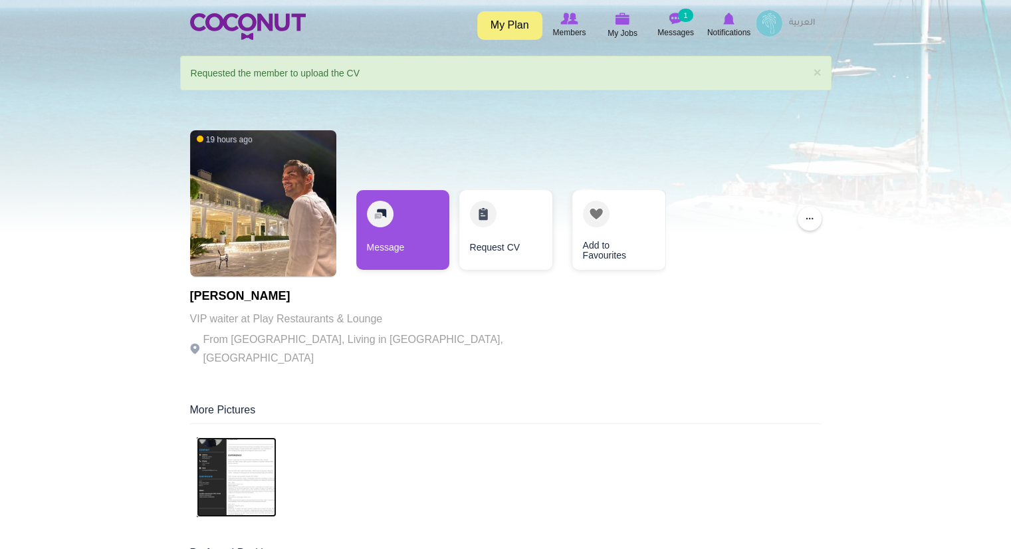
click at [226, 444] on img at bounding box center [237, 478] width 80 height 80
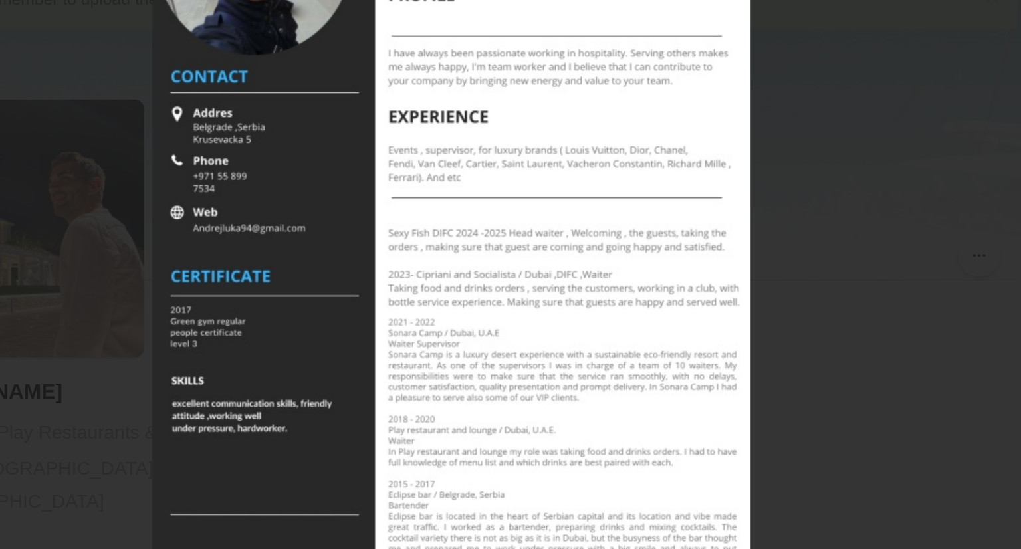
drag, startPoint x: 546, startPoint y: 275, endPoint x: 541, endPoint y: 223, distance: 51.5
click at [541, 223] on img at bounding box center [510, 234] width 339 height 491
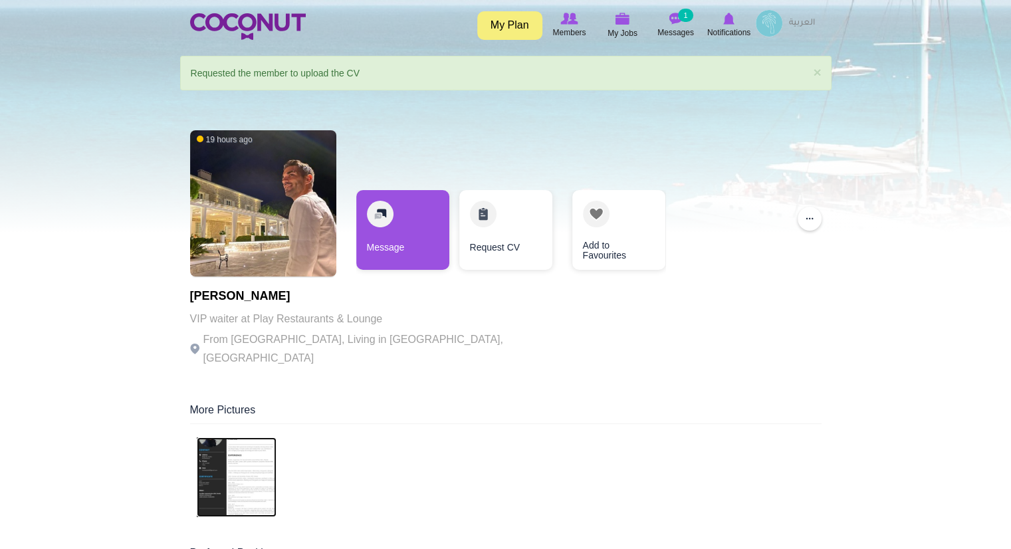
click at [242, 454] on img at bounding box center [237, 478] width 80 height 80
